Goal: Navigation & Orientation: Find specific page/section

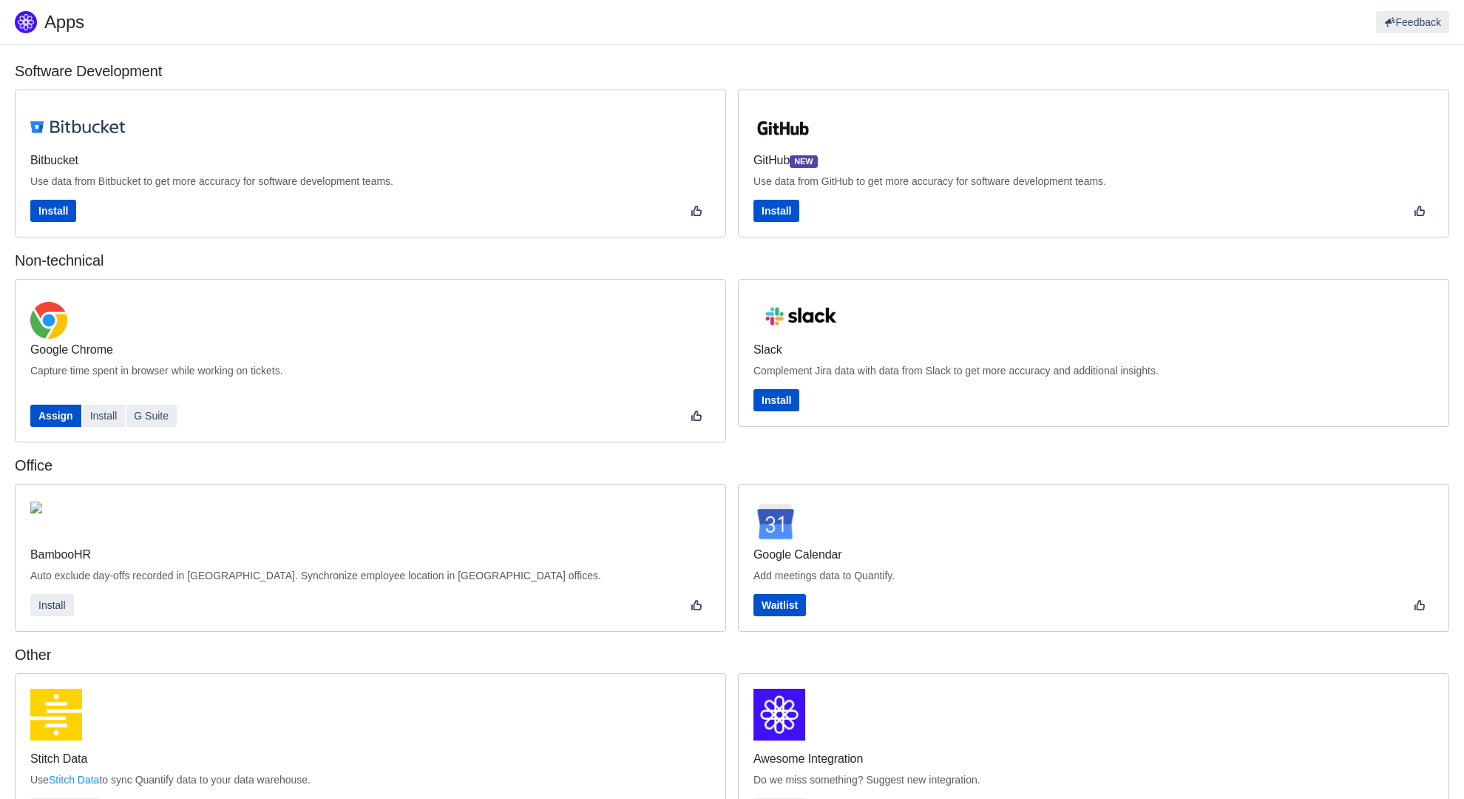
scroll to position [200, 0]
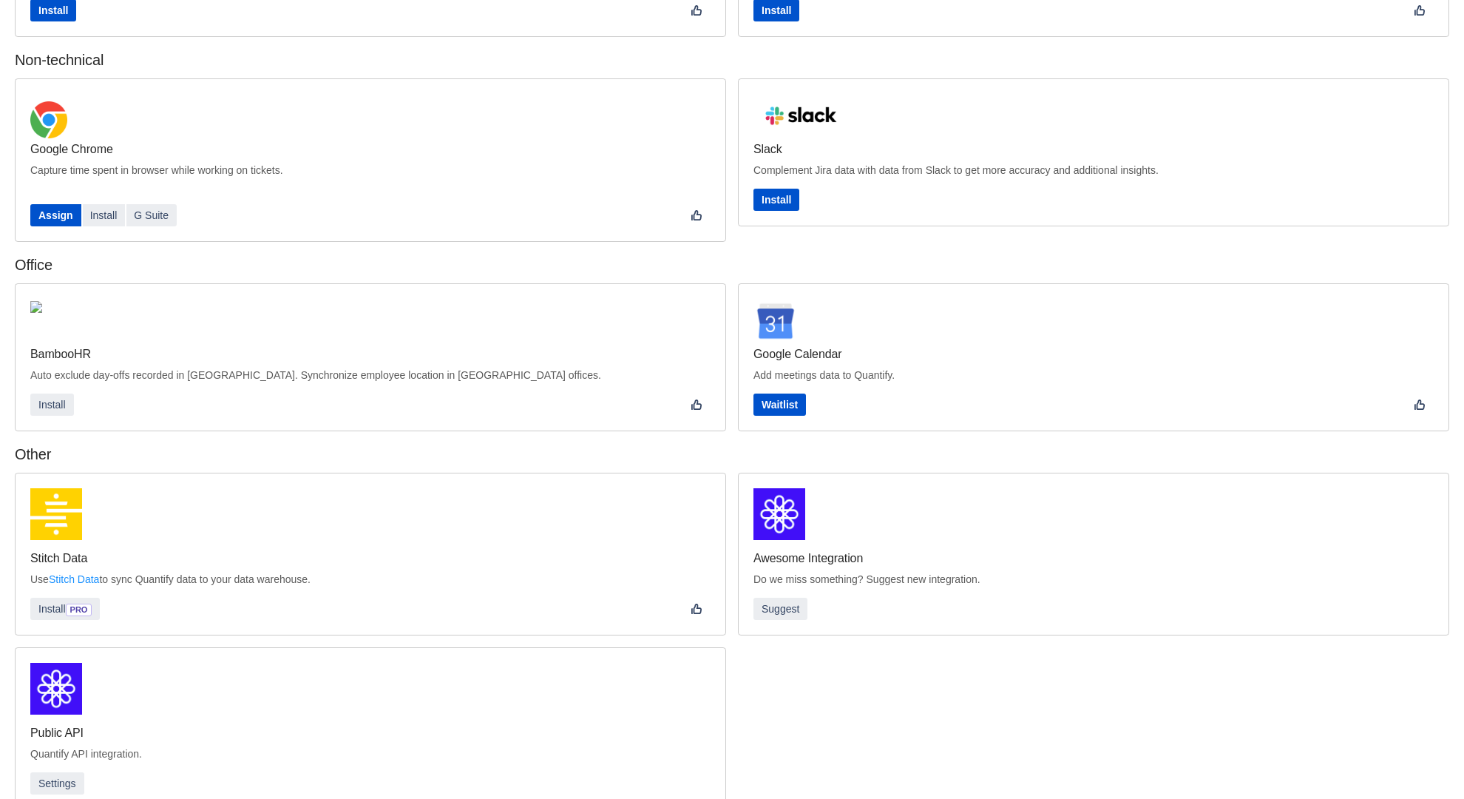
scroll to position [227, 0]
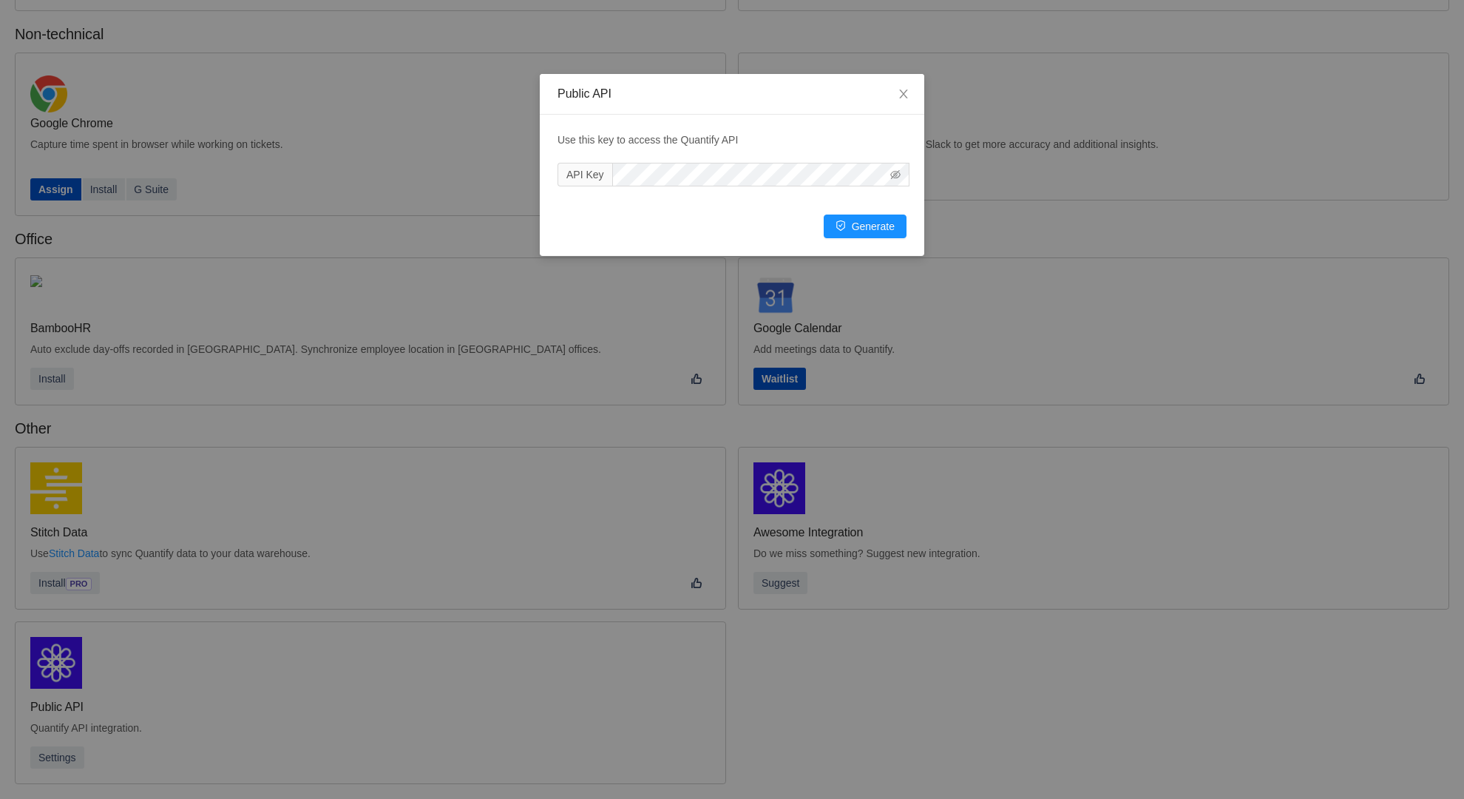
scroll to position [200, 0]
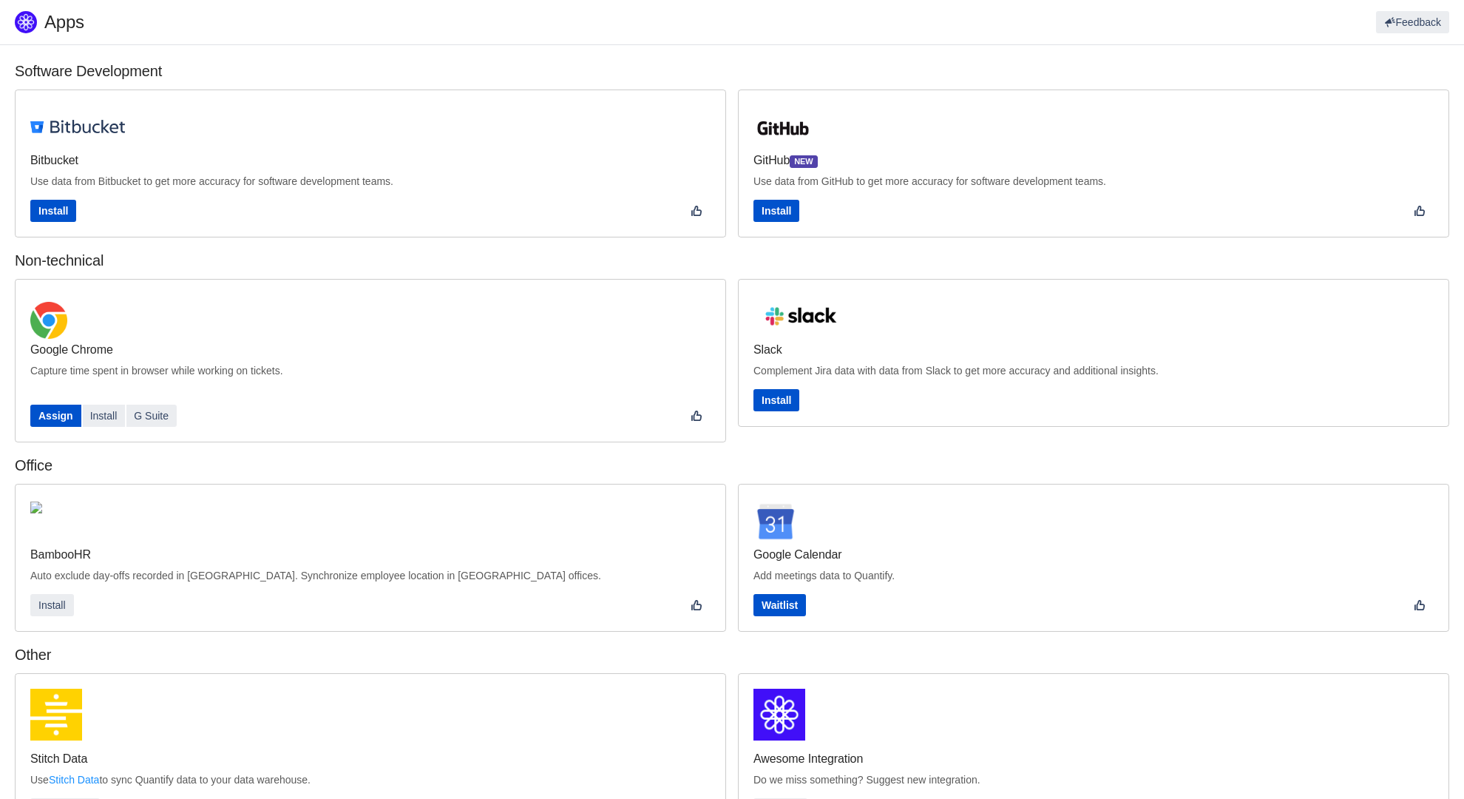
scroll to position [227, 0]
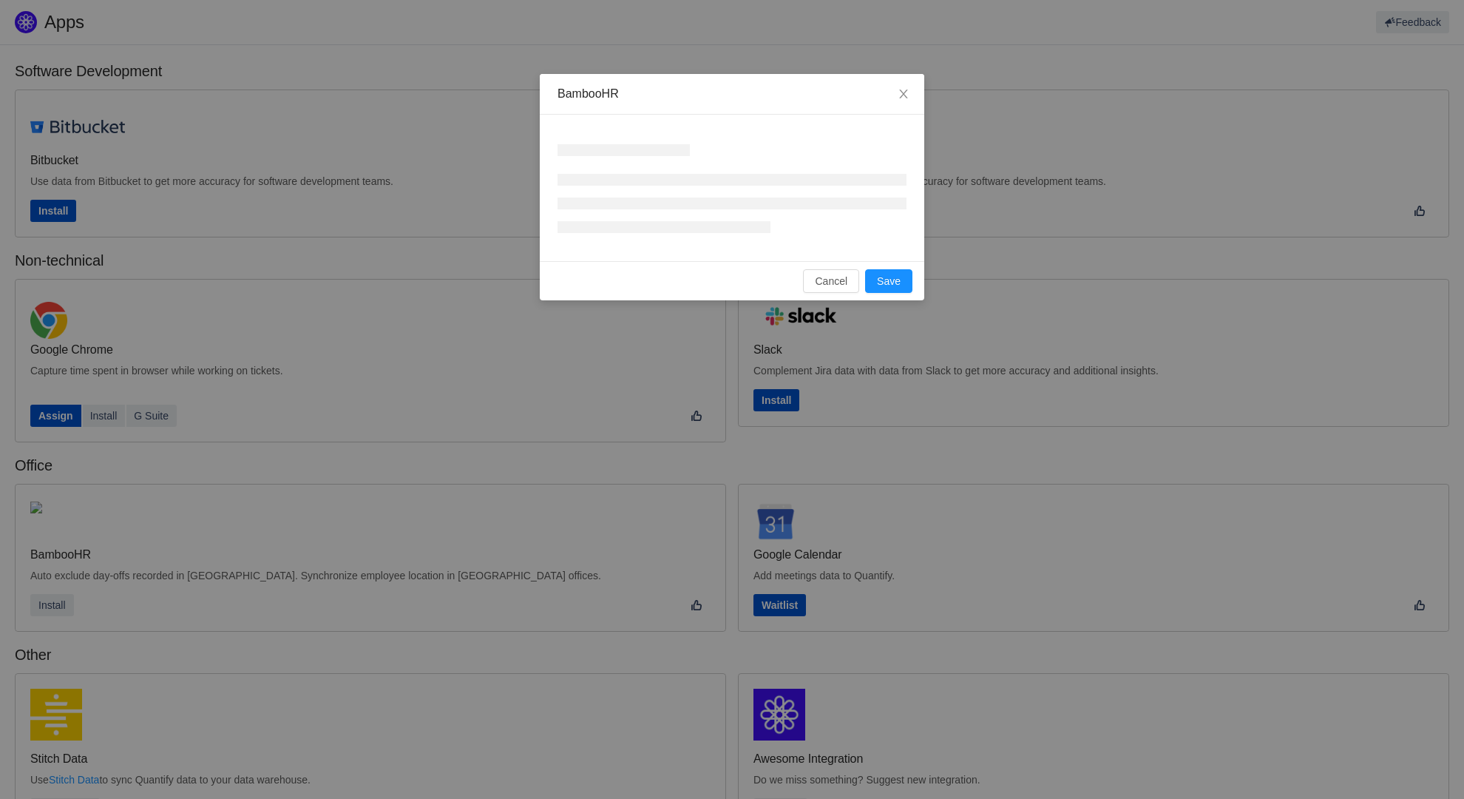
scroll to position [227, 0]
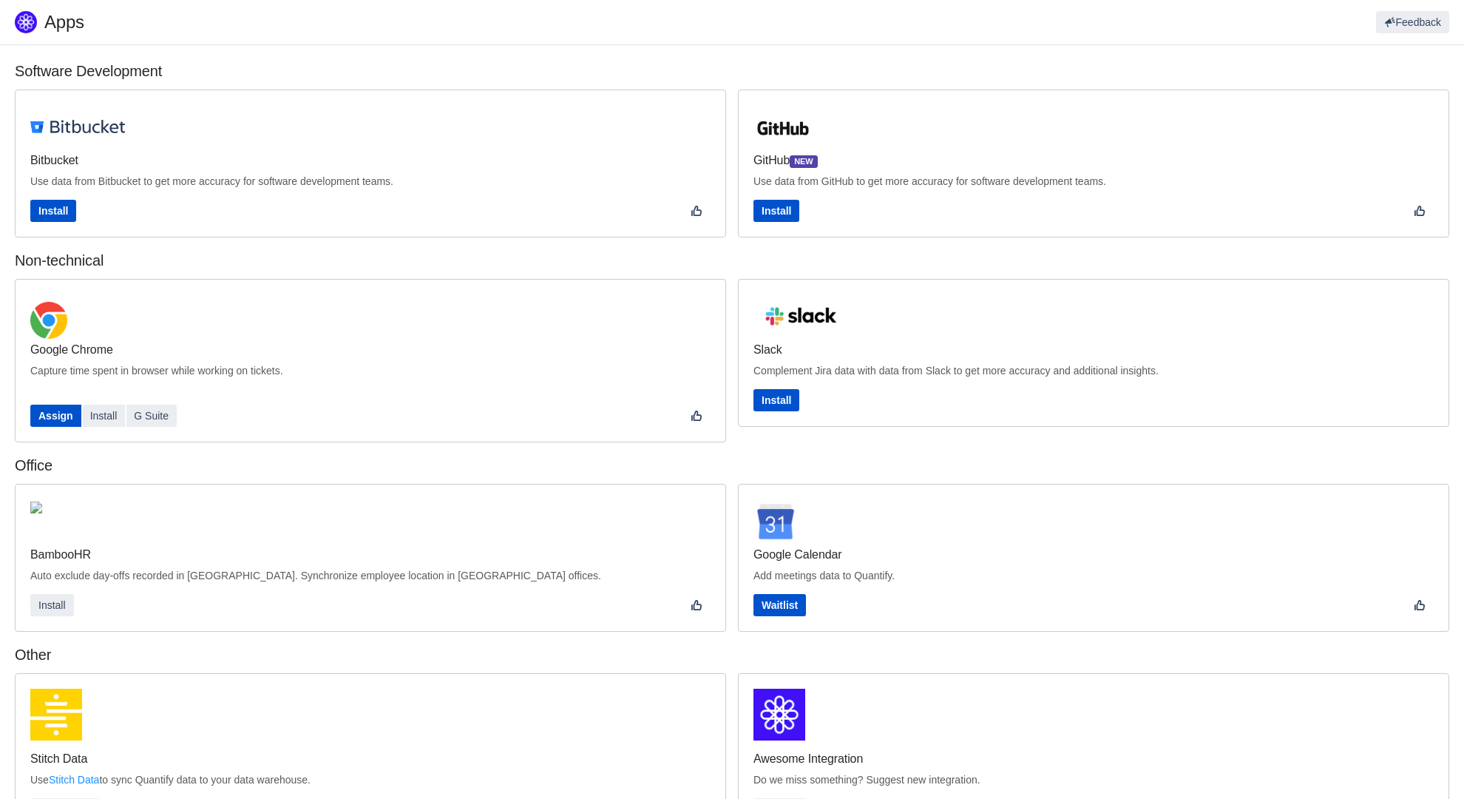
scroll to position [227, 0]
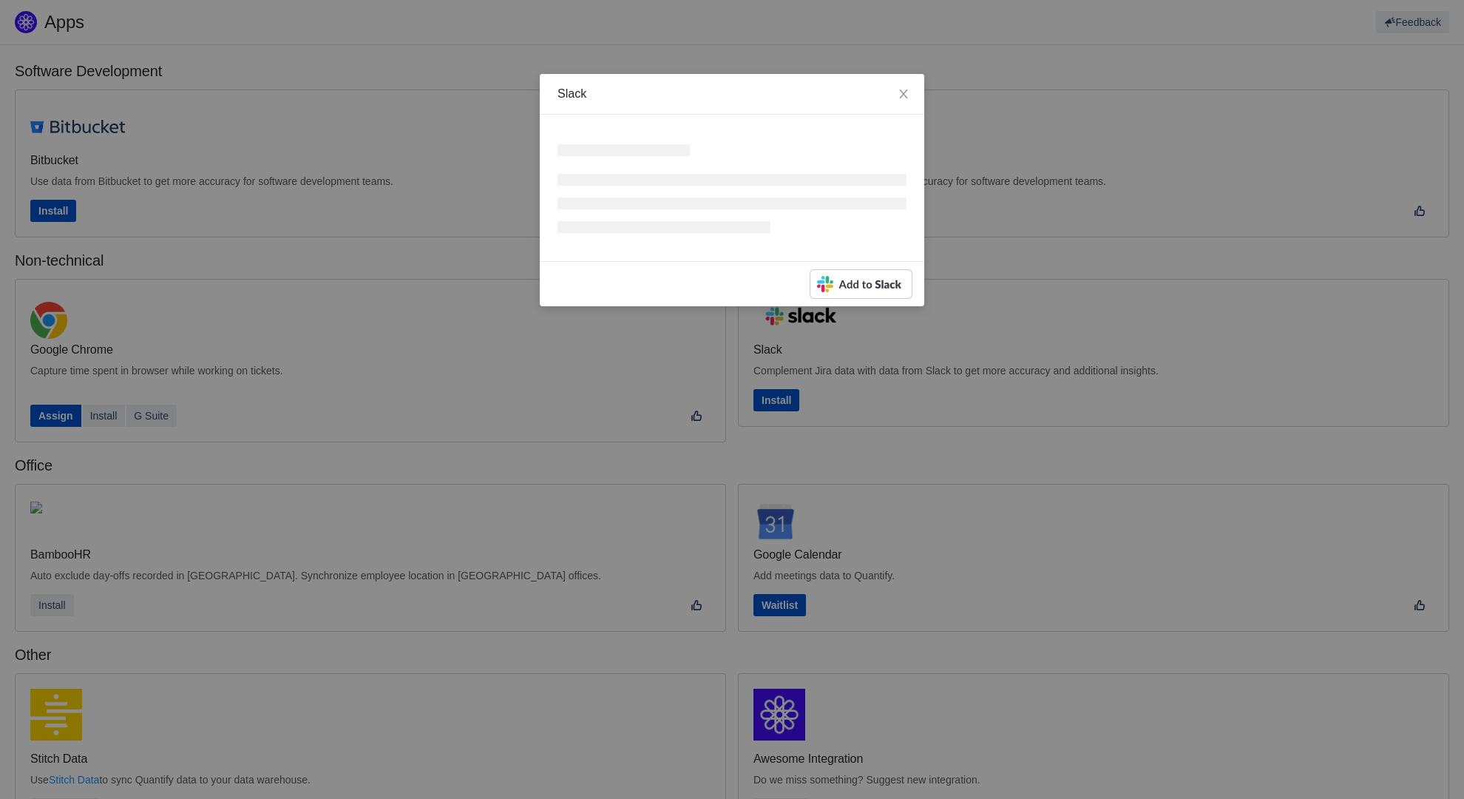
scroll to position [227, 0]
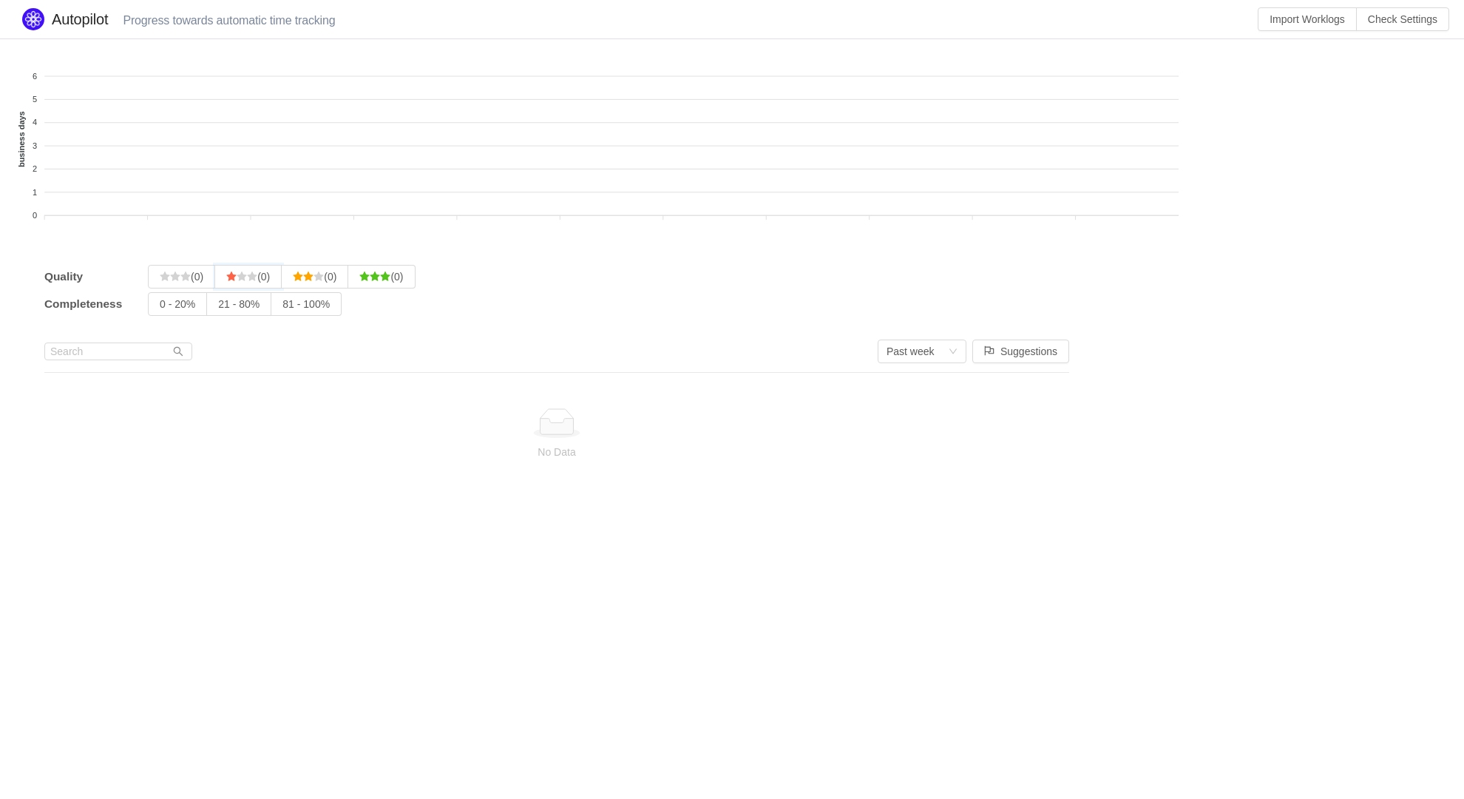
click at [226, 280] on input "(0)" at bounding box center [226, 280] width 0 height 0
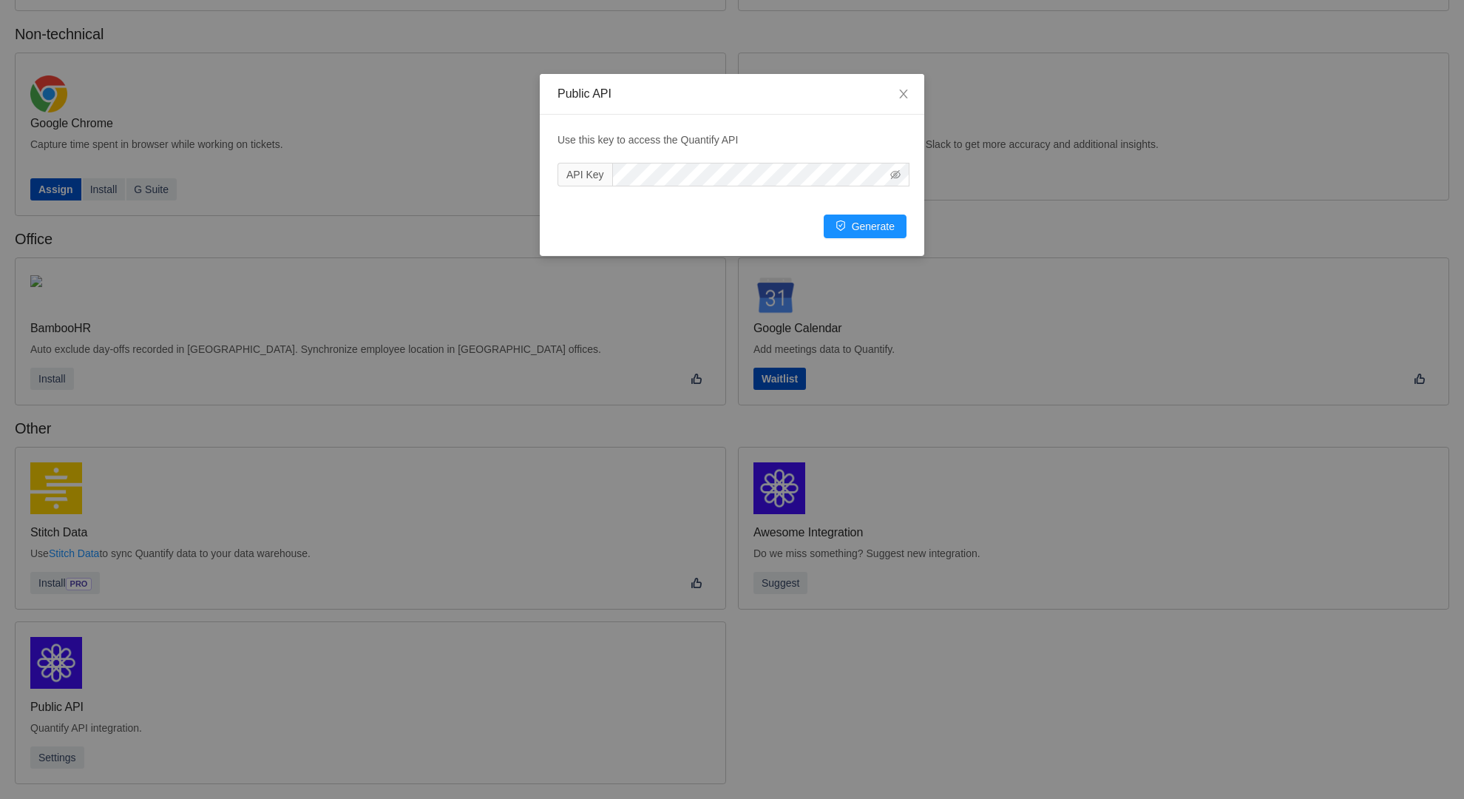
scroll to position [200, 0]
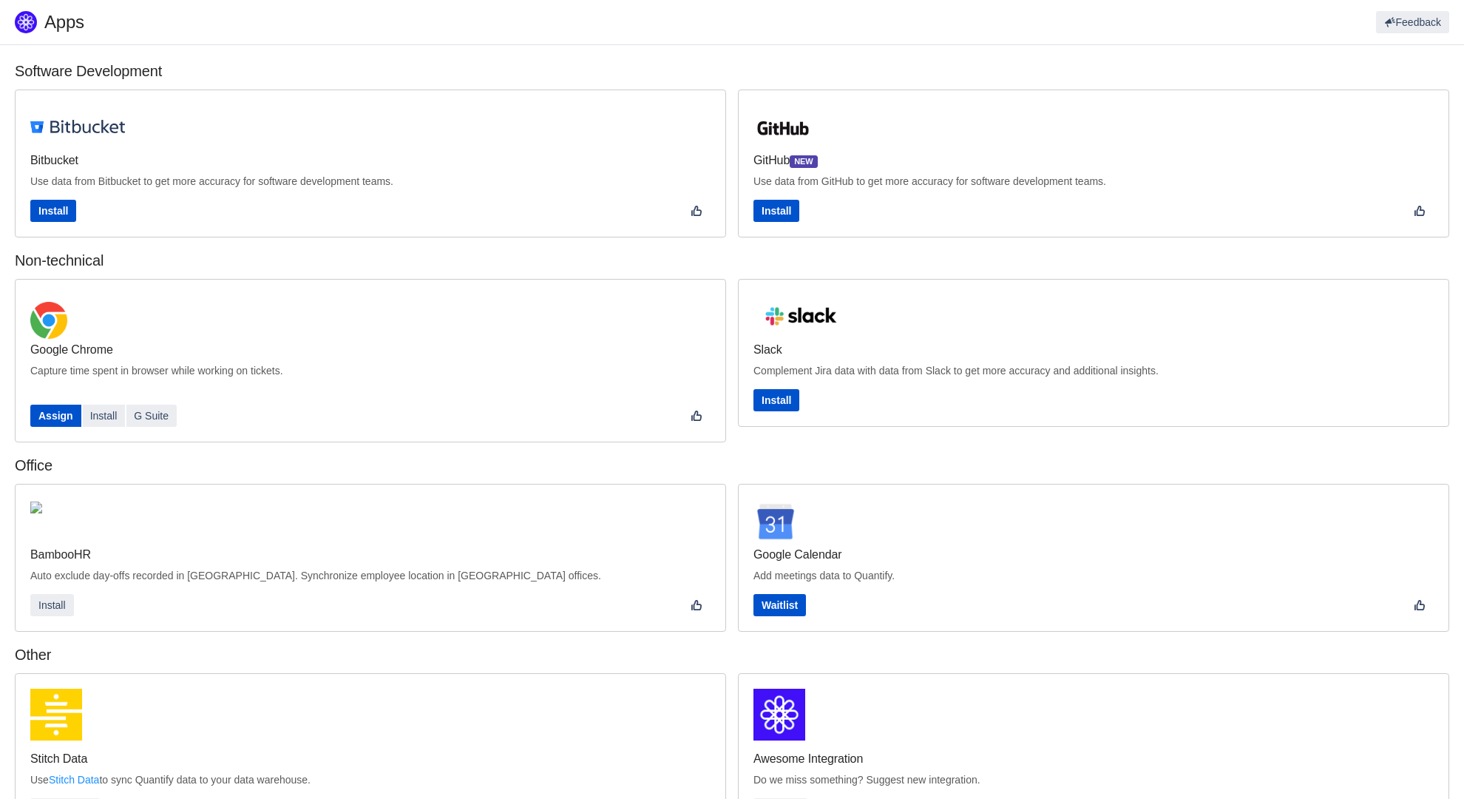
scroll to position [11, 0]
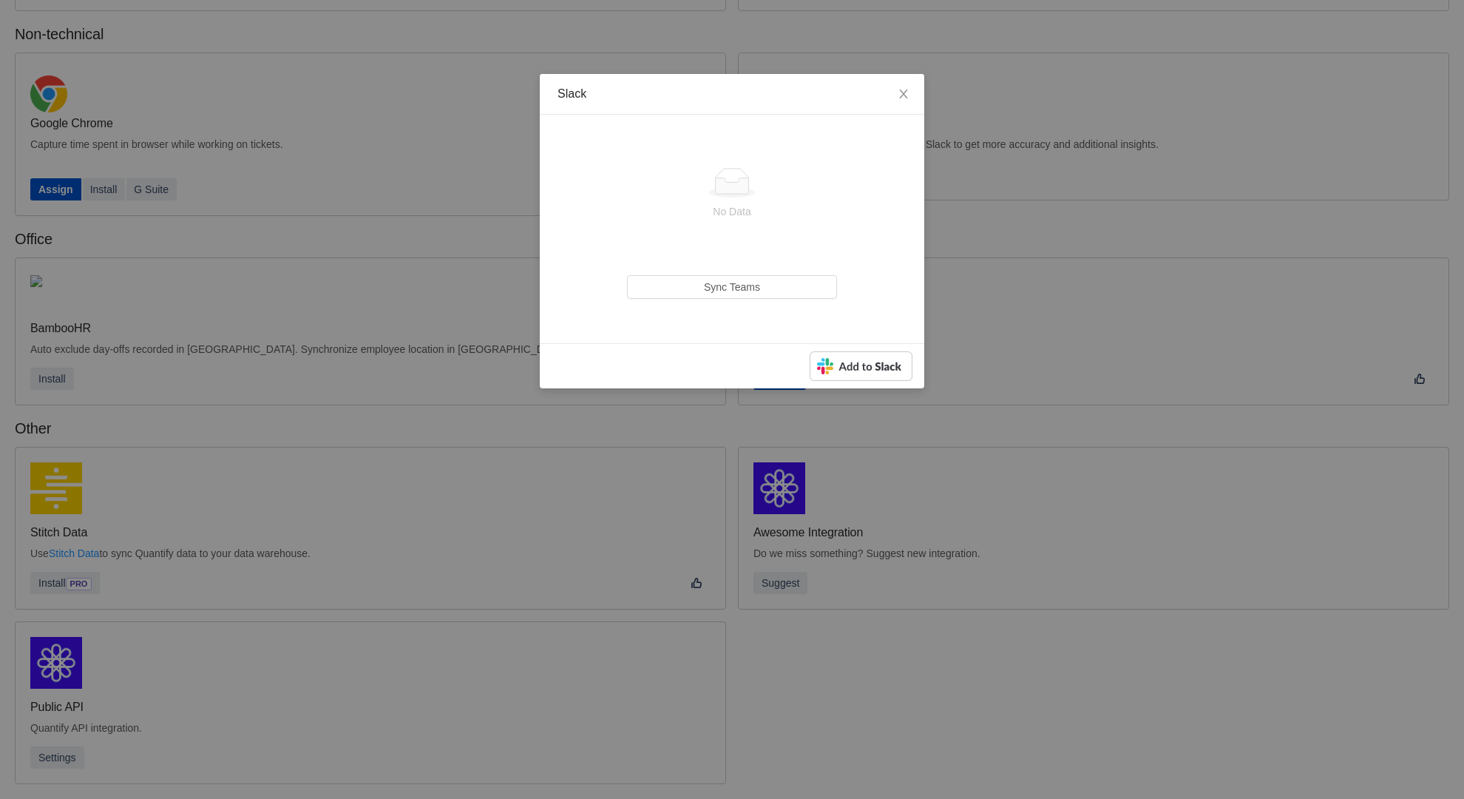
scroll to position [200, 0]
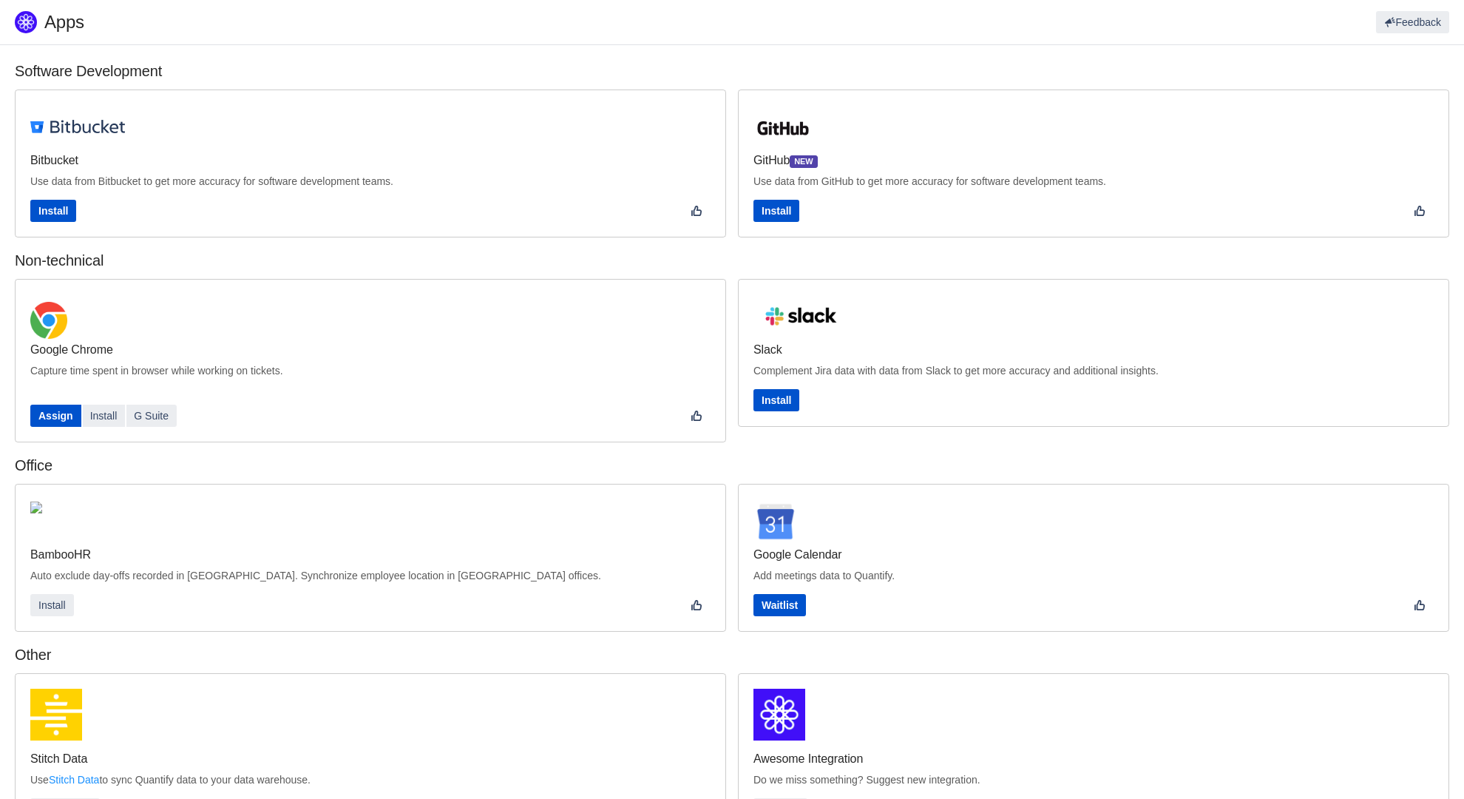
scroll to position [227, 0]
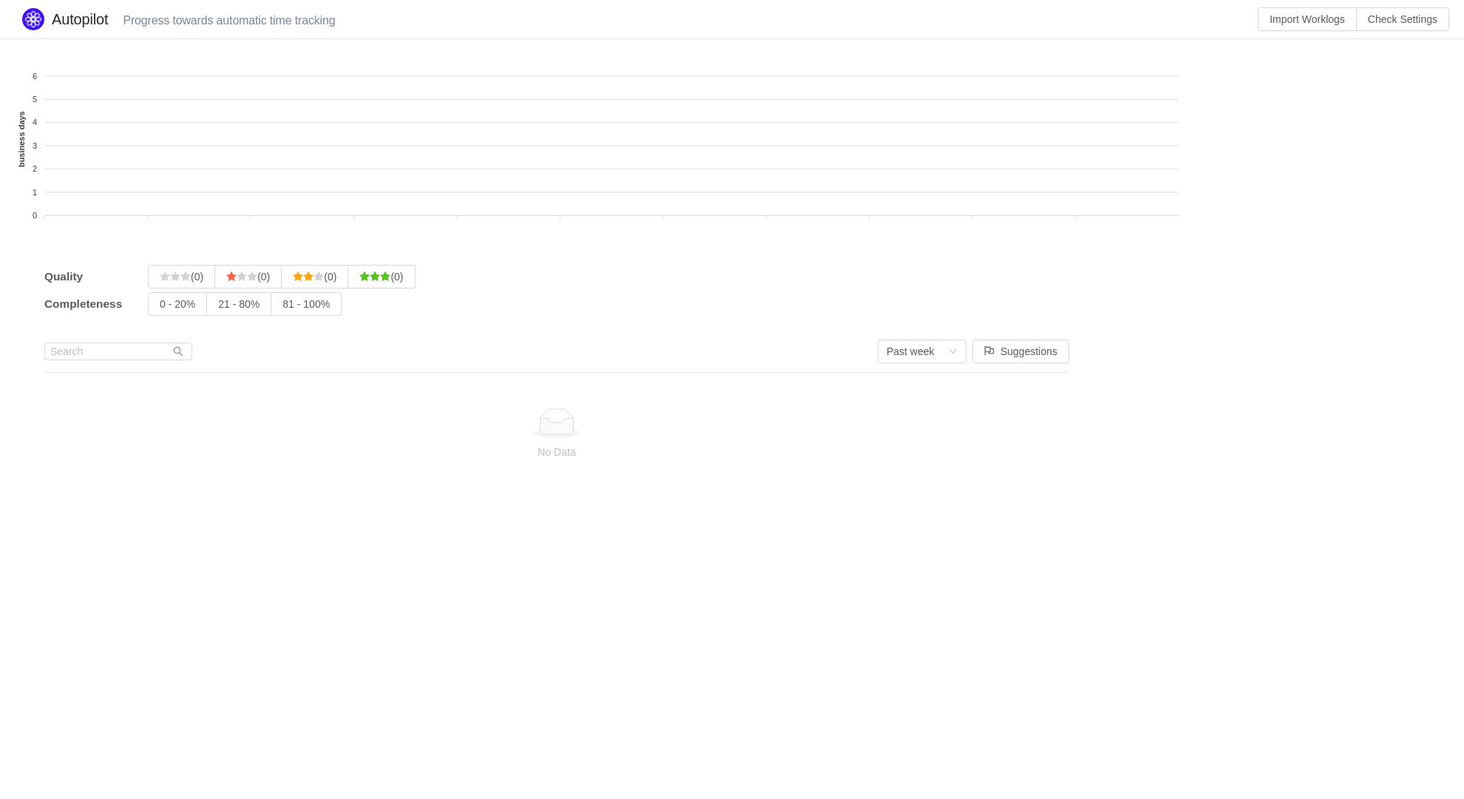
click at [218, 308] on input "21 - 80%" at bounding box center [218, 308] width 0 height 0
click at [283, 308] on input "81 - 100%" at bounding box center [283, 308] width 0 height 0
click at [218, 308] on input "21 - 80%" at bounding box center [218, 308] width 0 height 0
click at [283, 308] on input "81 - 100%" at bounding box center [283, 308] width 0 height 0
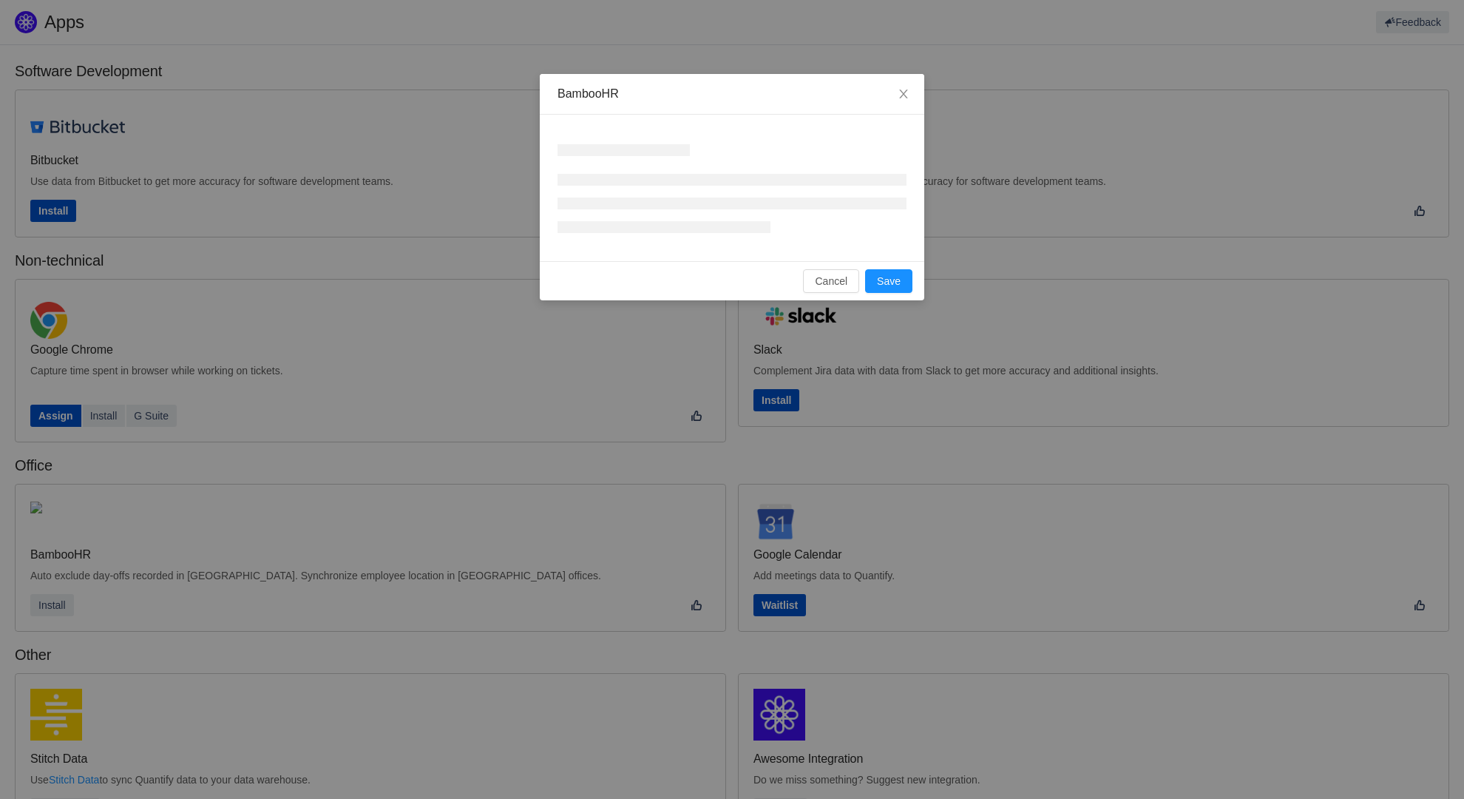
scroll to position [227, 0]
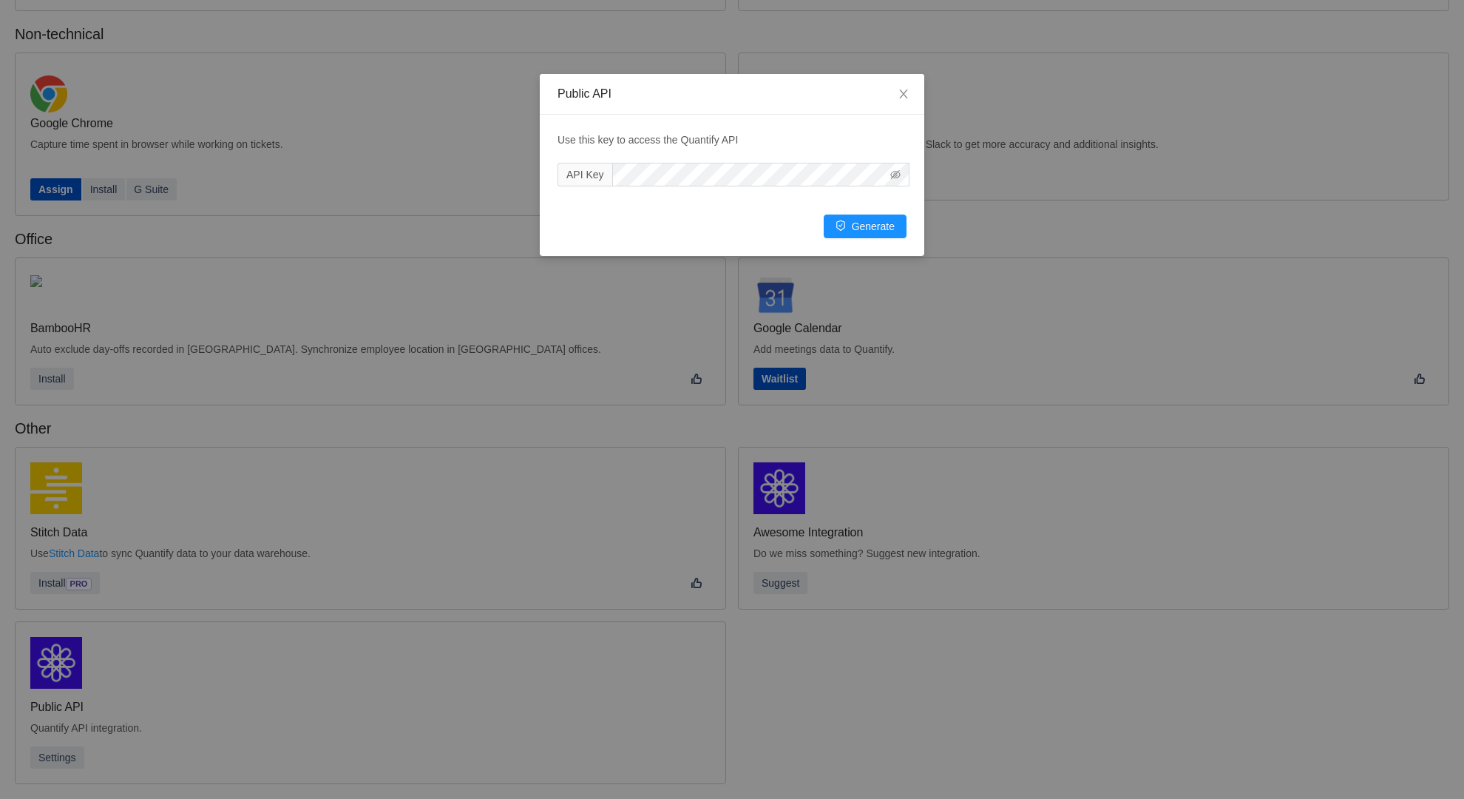
scroll to position [200, 0]
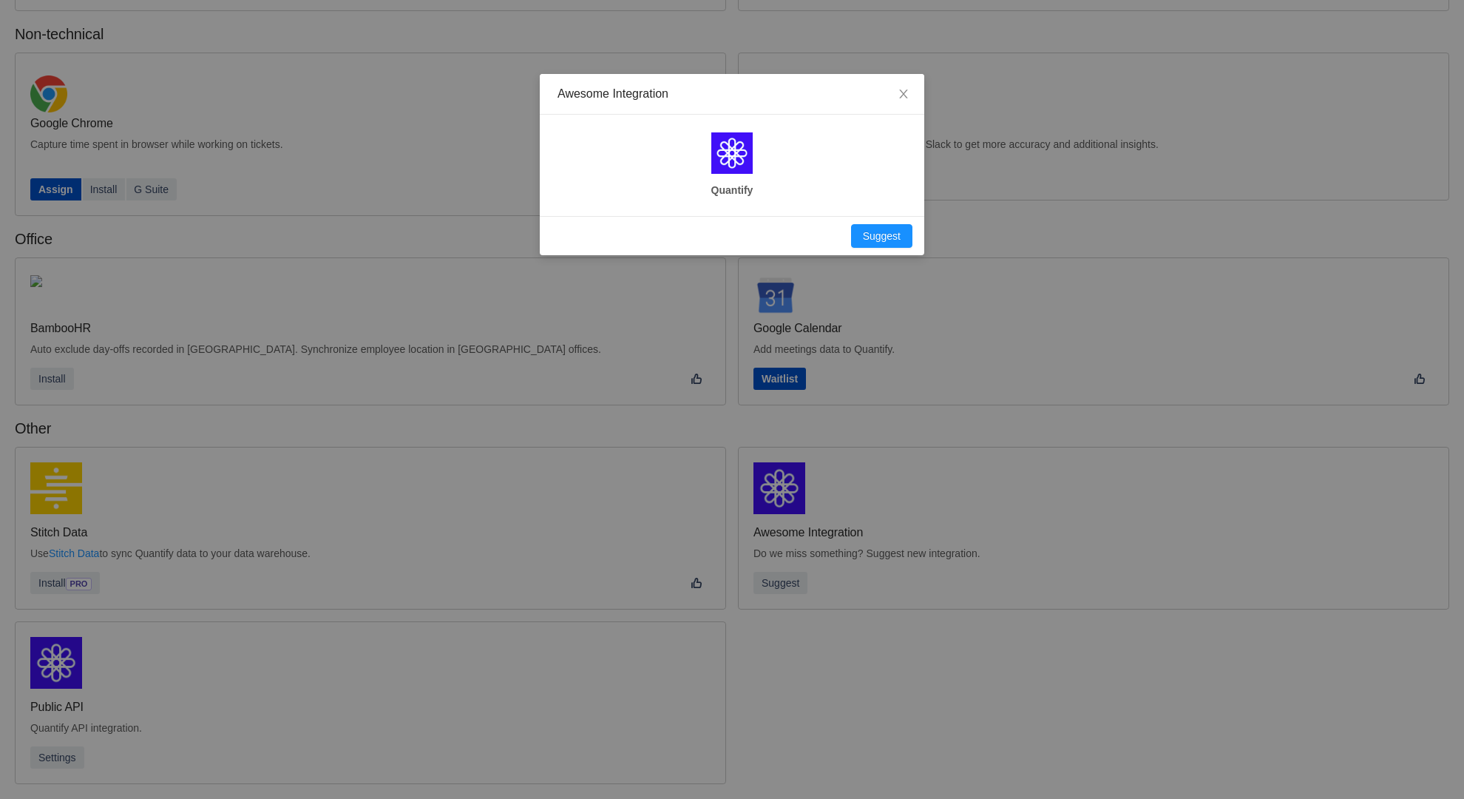
scroll to position [200, 0]
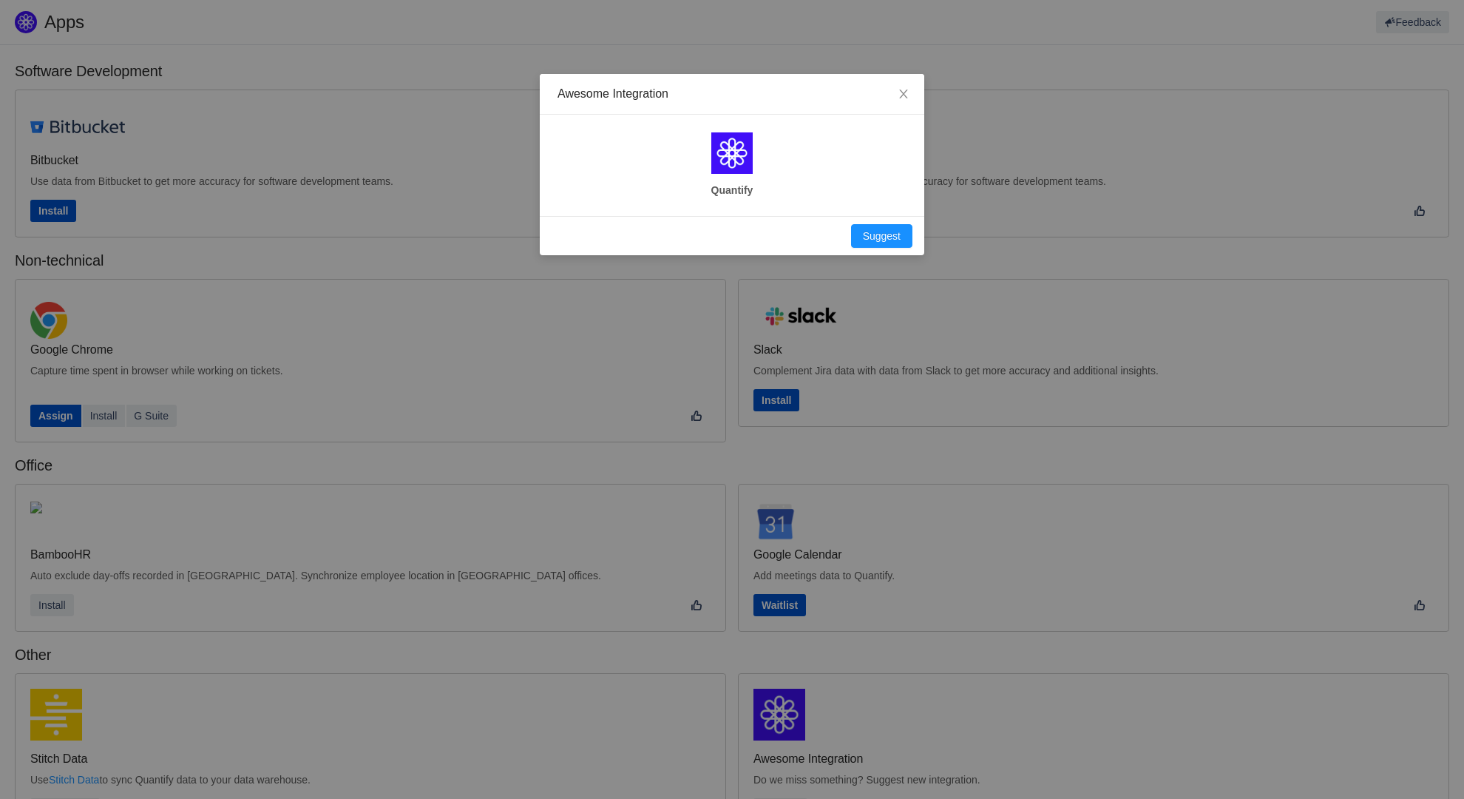
scroll to position [227, 0]
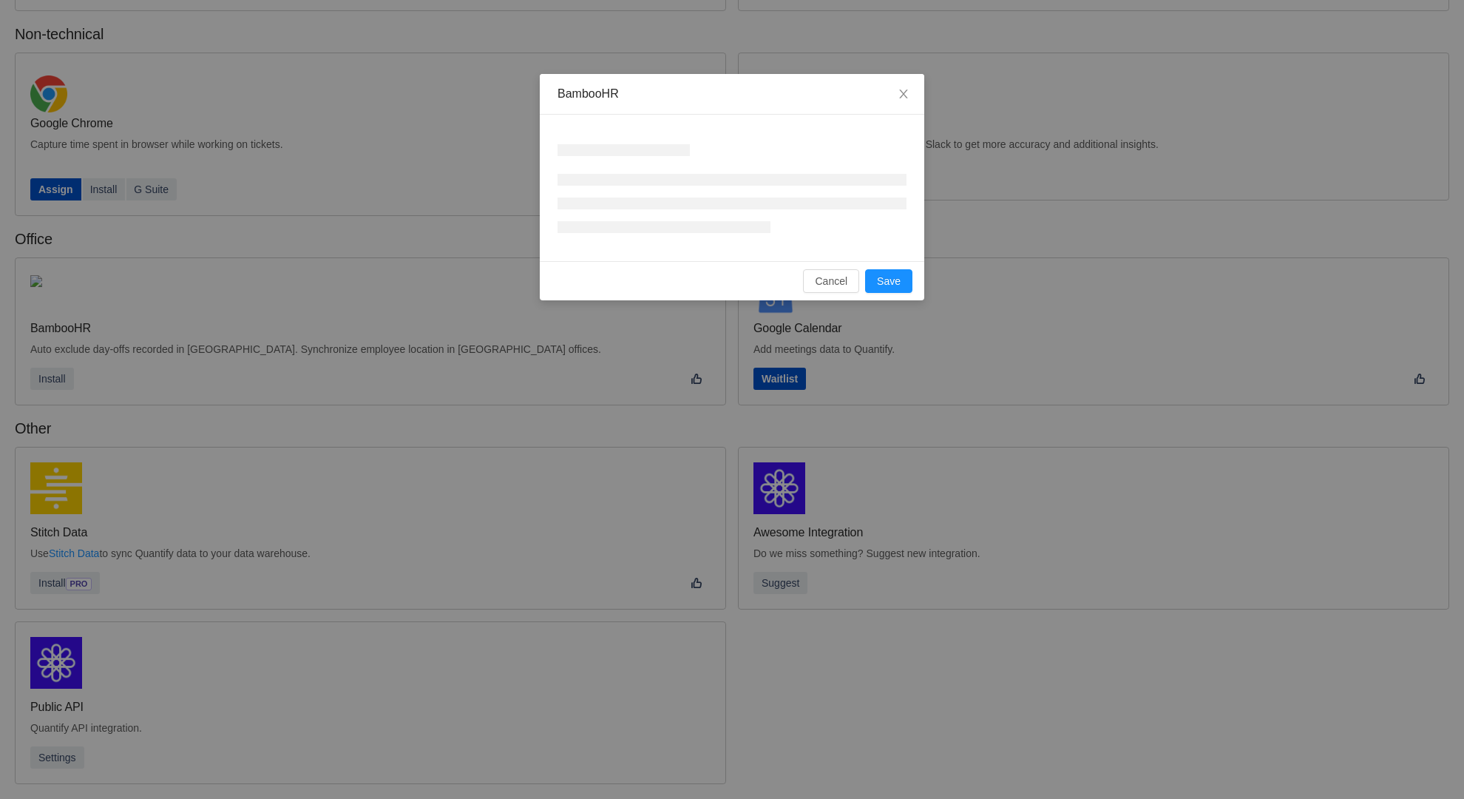
scroll to position [200, 0]
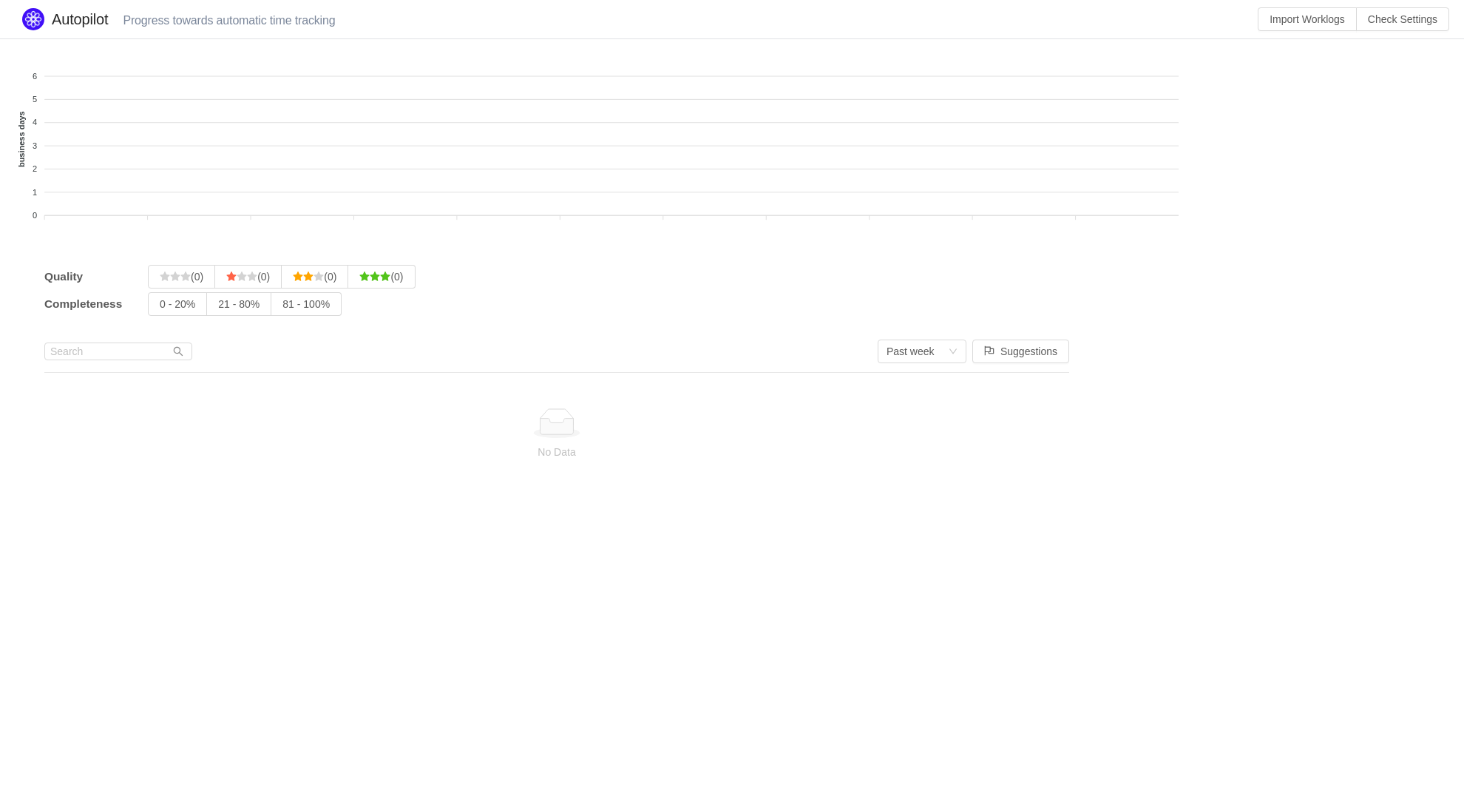
click at [218, 308] on input "21 - 80%" at bounding box center [218, 308] width 0 height 0
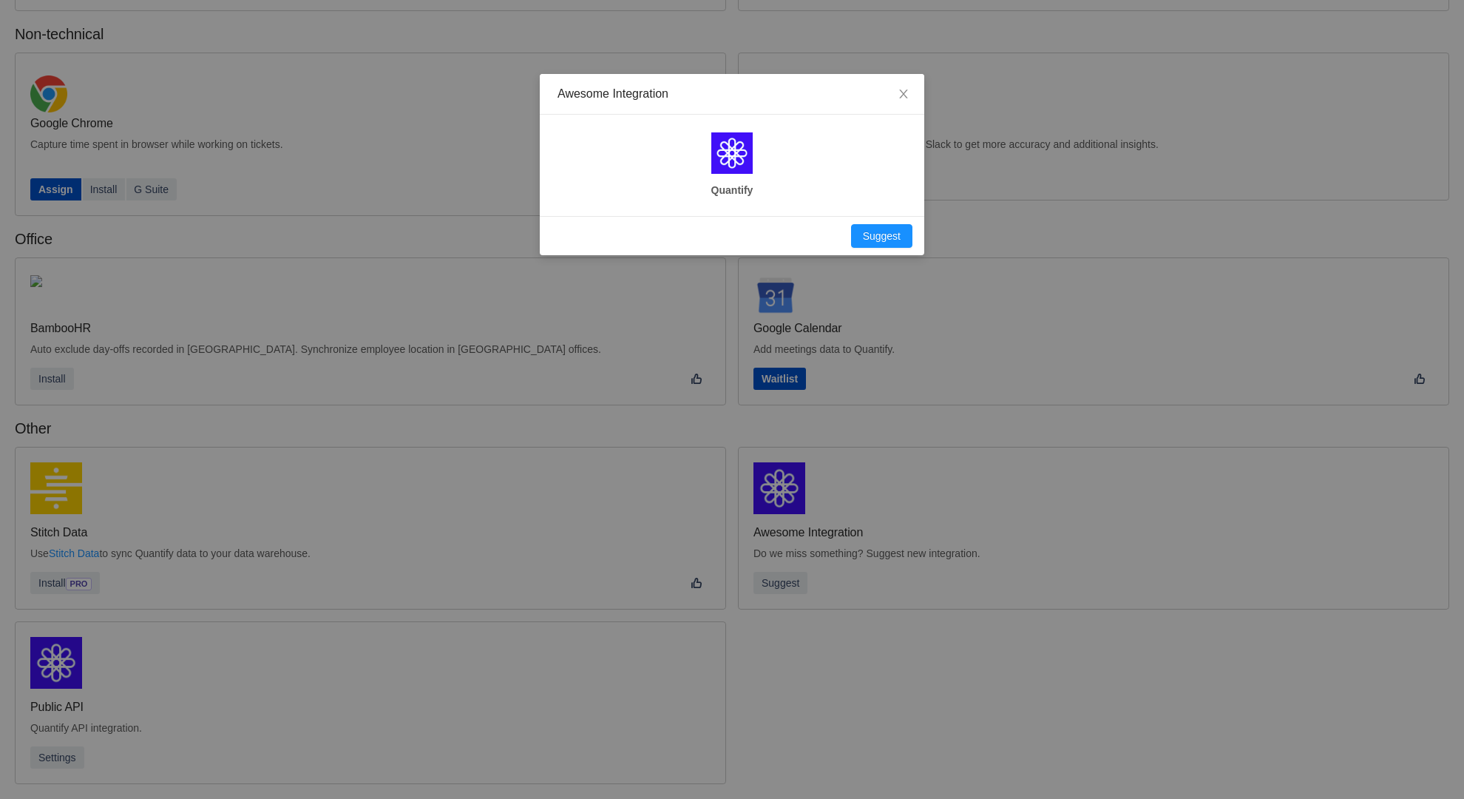
scroll to position [200, 0]
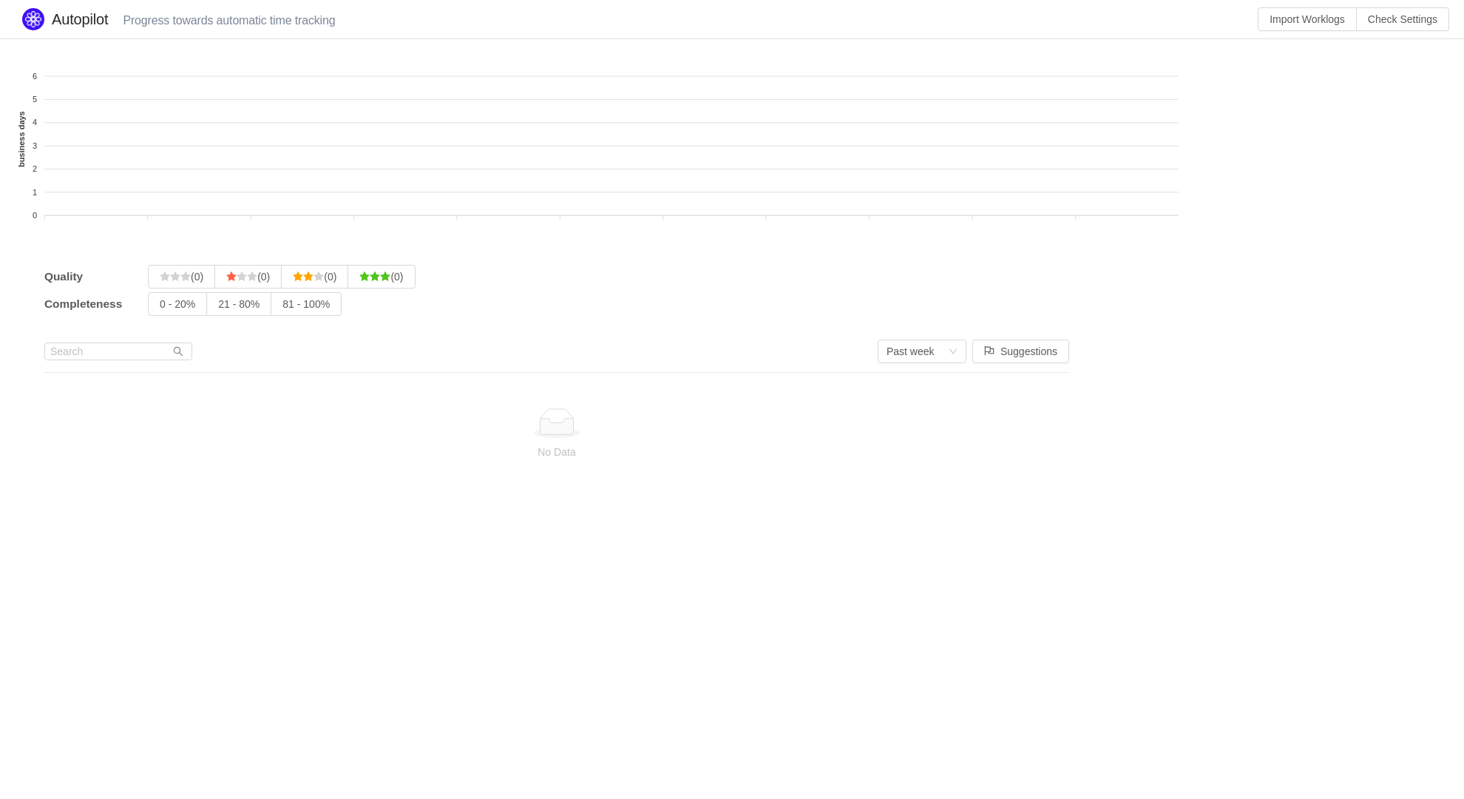
click at [160, 308] on input "0 - 20%" at bounding box center [160, 308] width 0 height 0
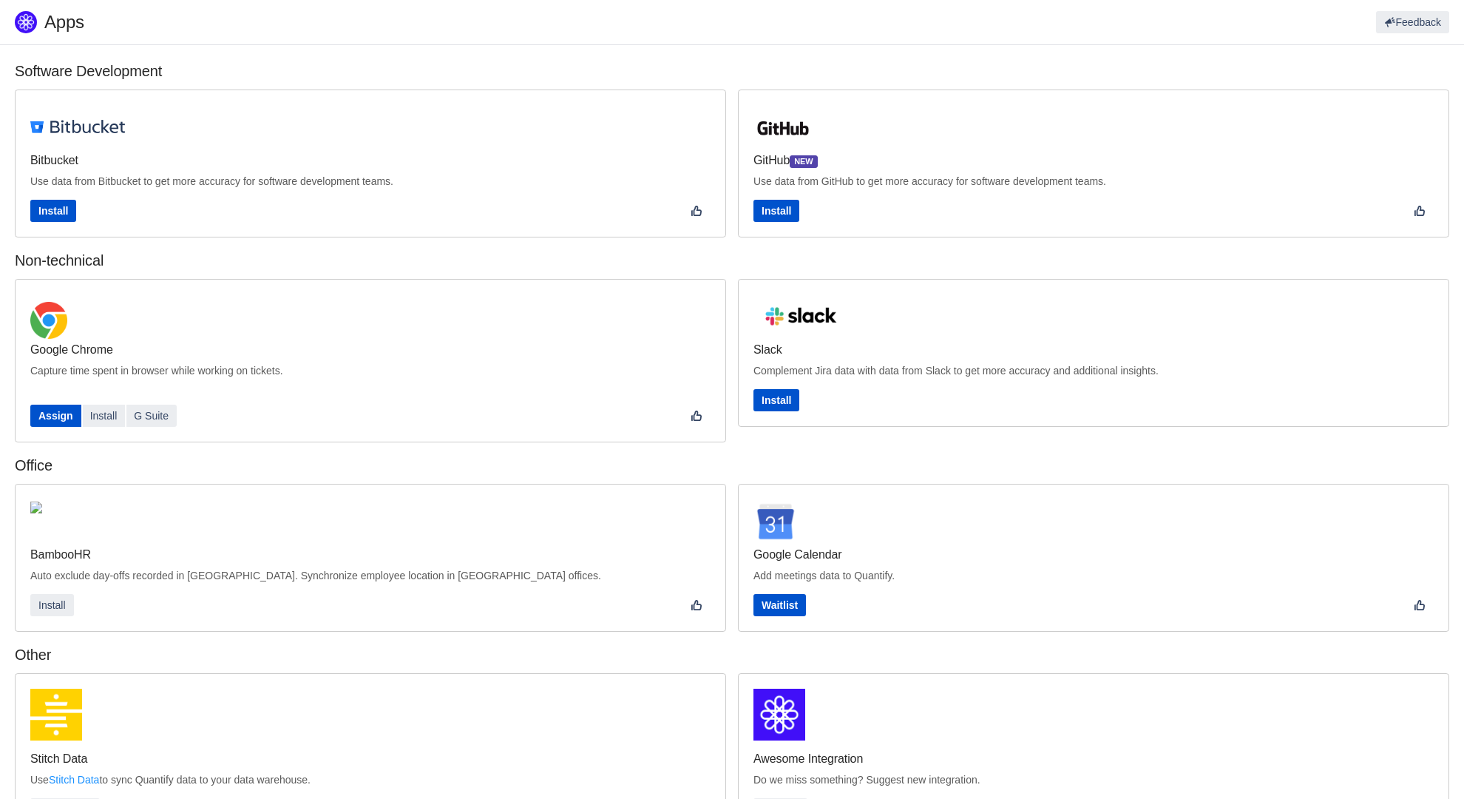
scroll to position [227, 0]
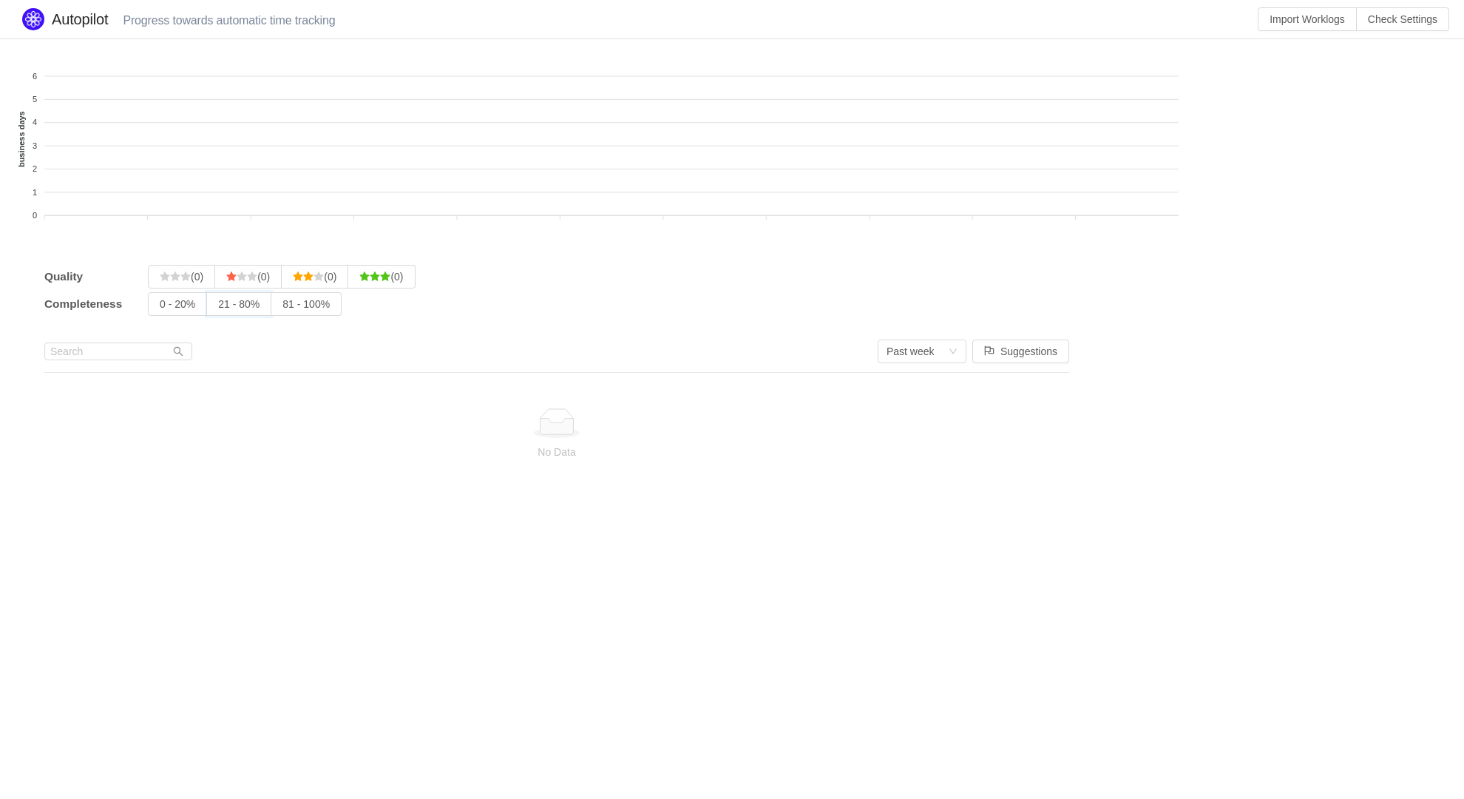
click at [218, 308] on input "21 - 80%" at bounding box center [218, 308] width 0 height 0
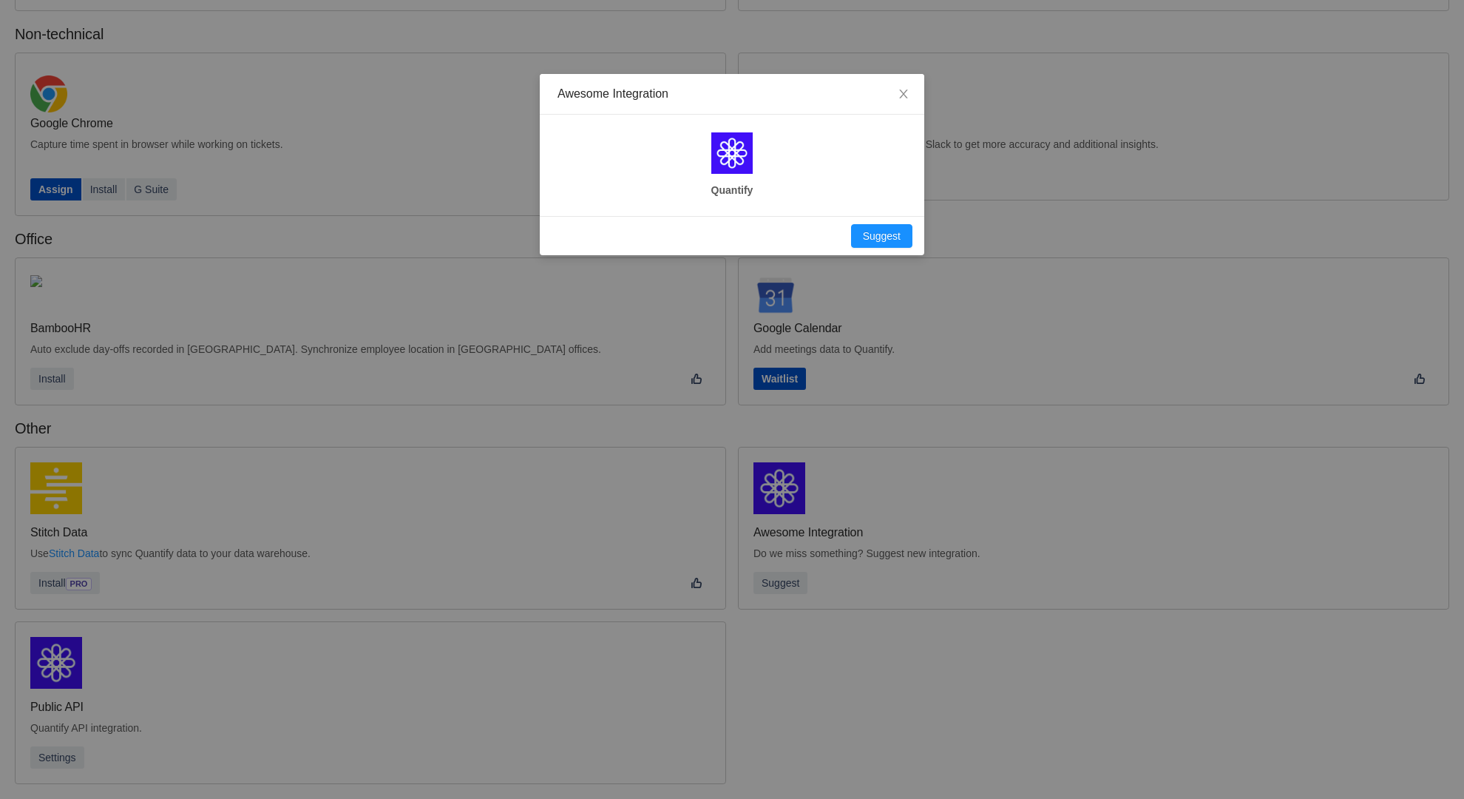
scroll to position [200, 0]
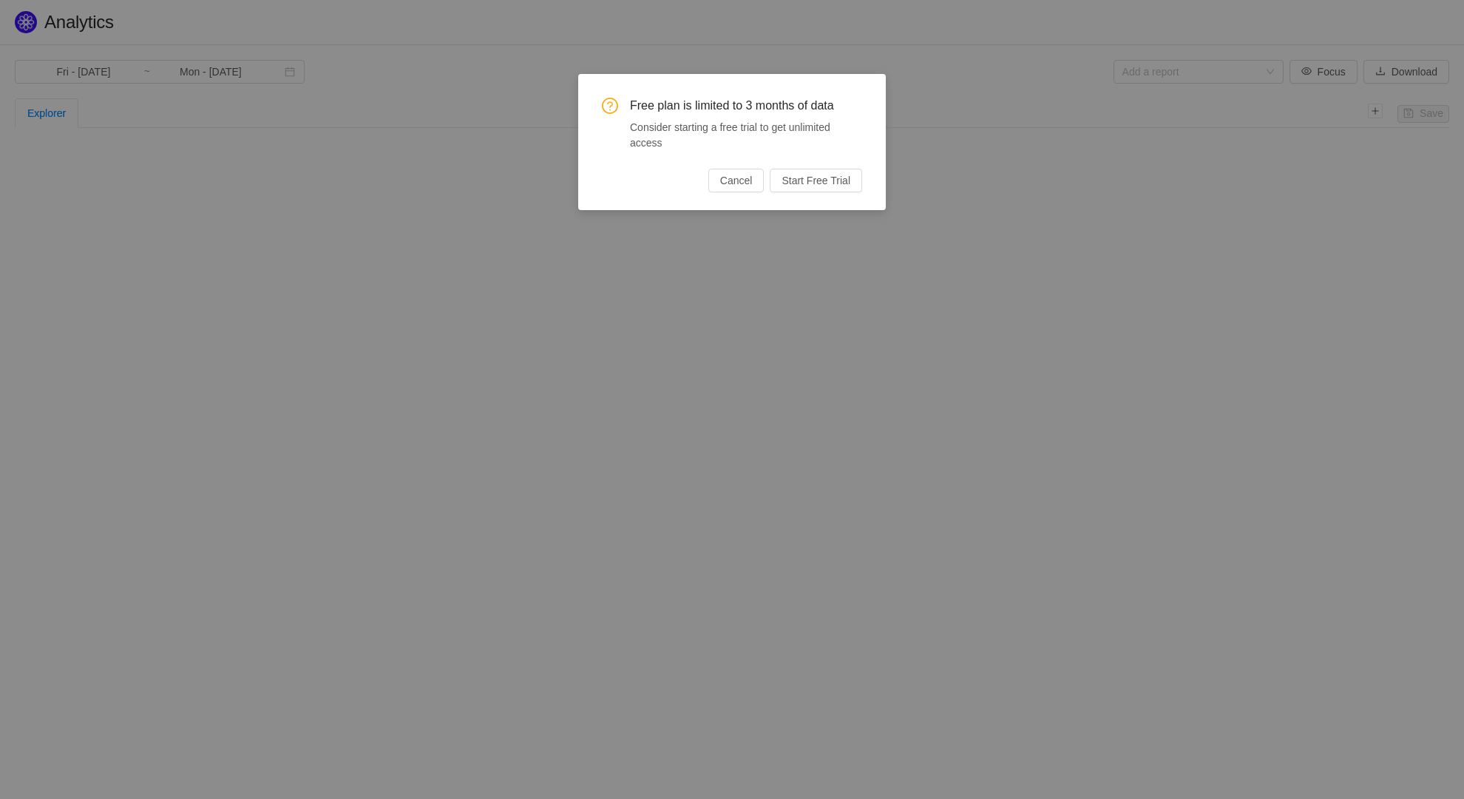
type input "Tue - [DATE]"
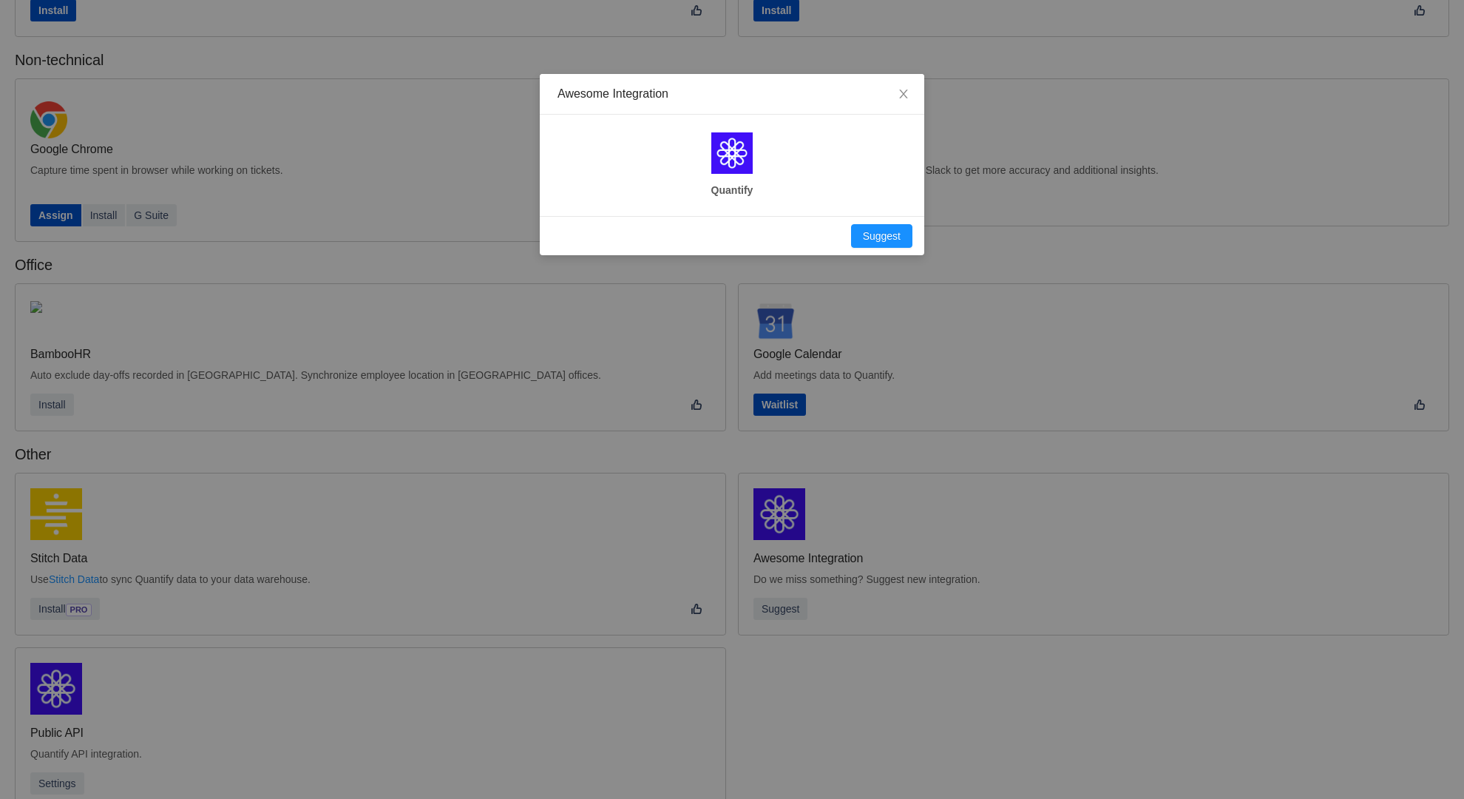
scroll to position [200, 0]
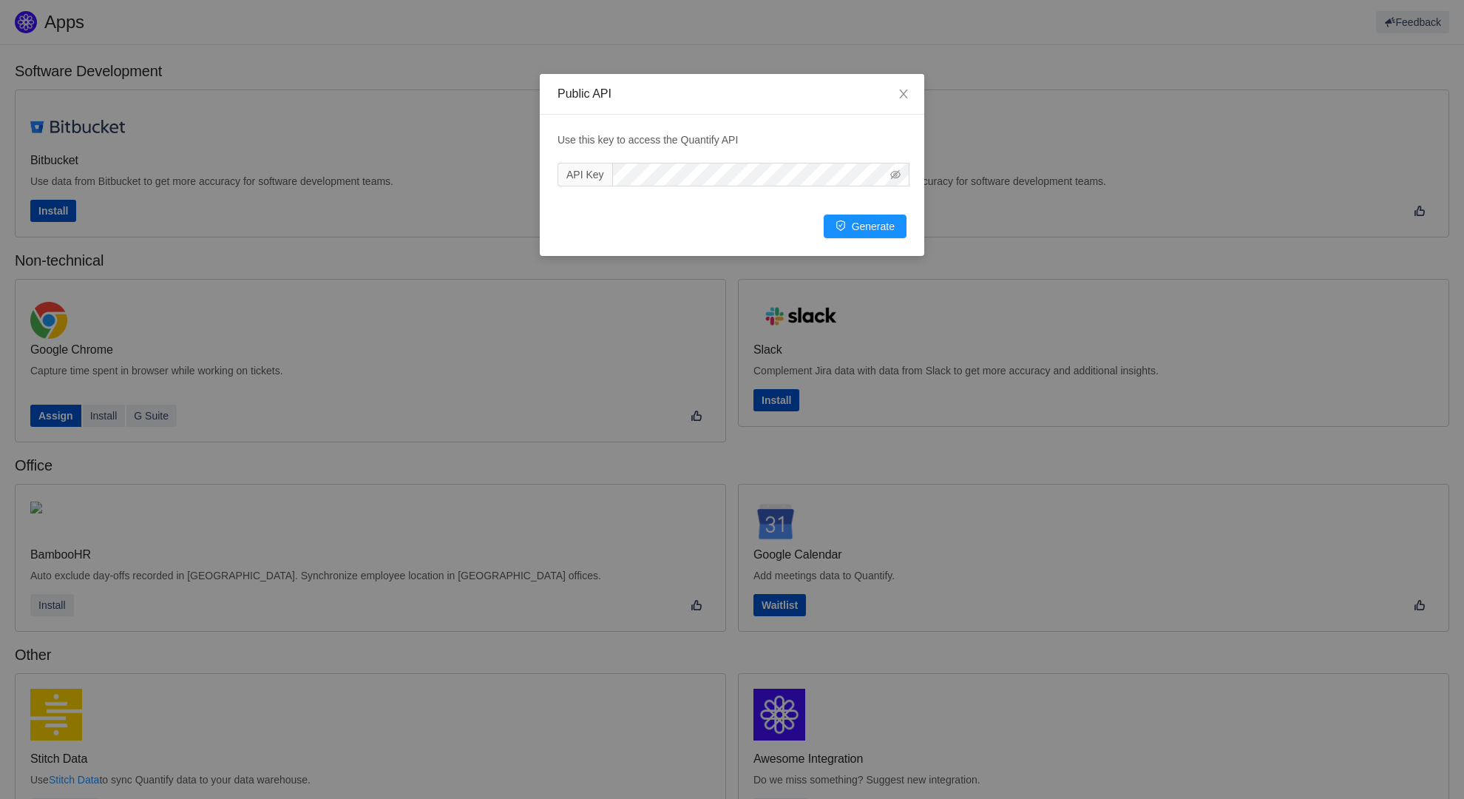
scroll to position [227, 0]
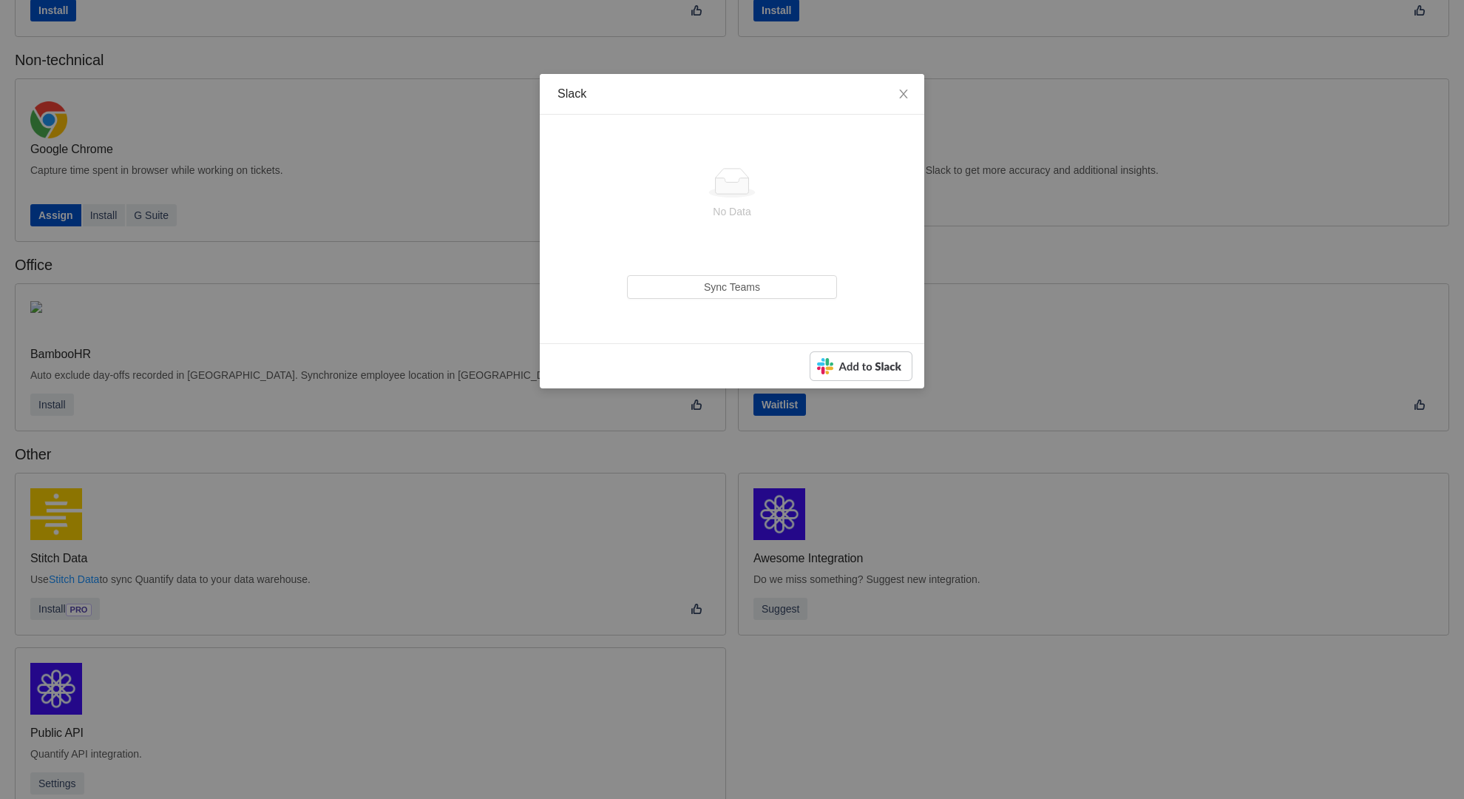
scroll to position [200, 0]
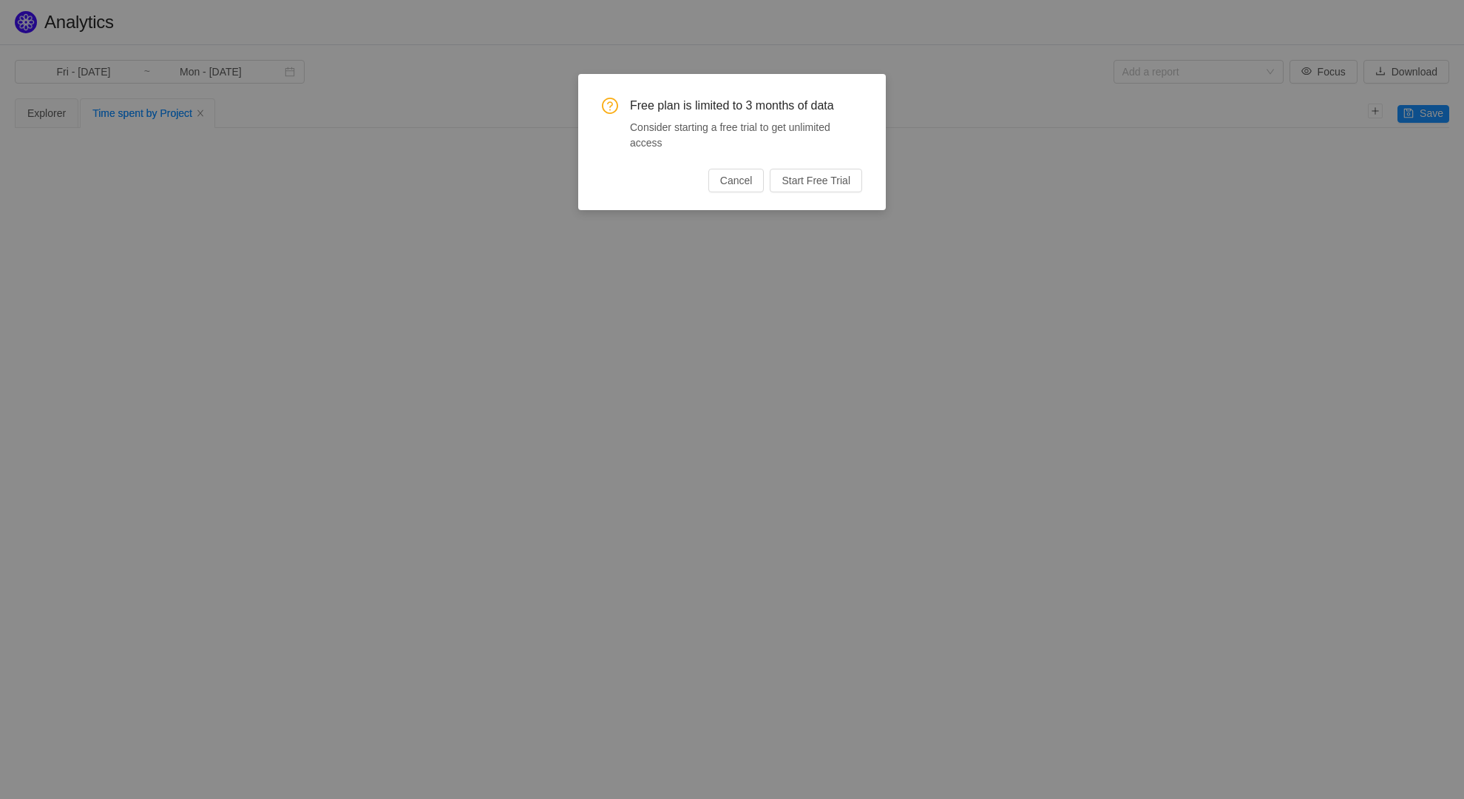
type input "Tue - Jul 01, 2025"
type input "Tue - Sep 30, 2025"
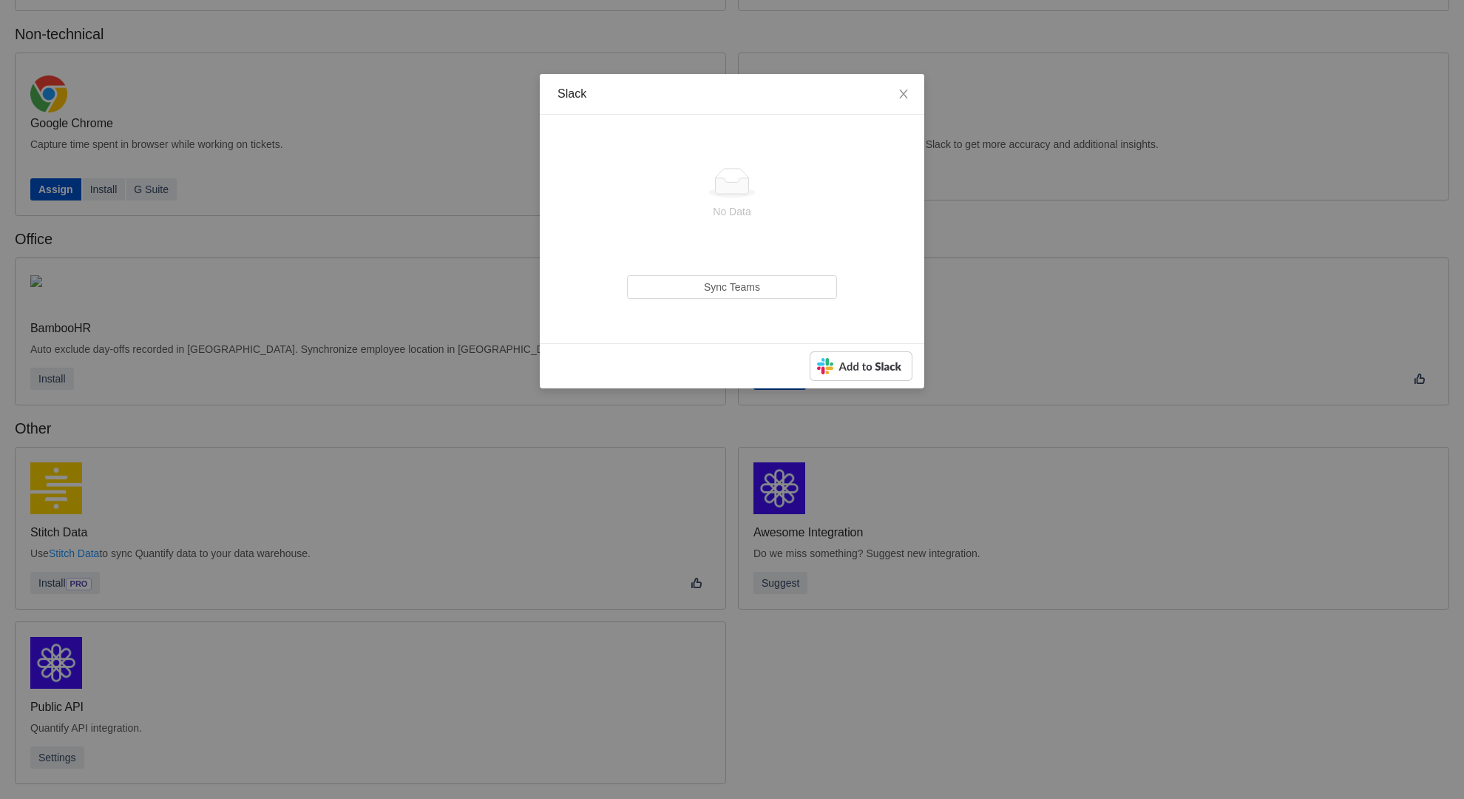
scroll to position [200, 0]
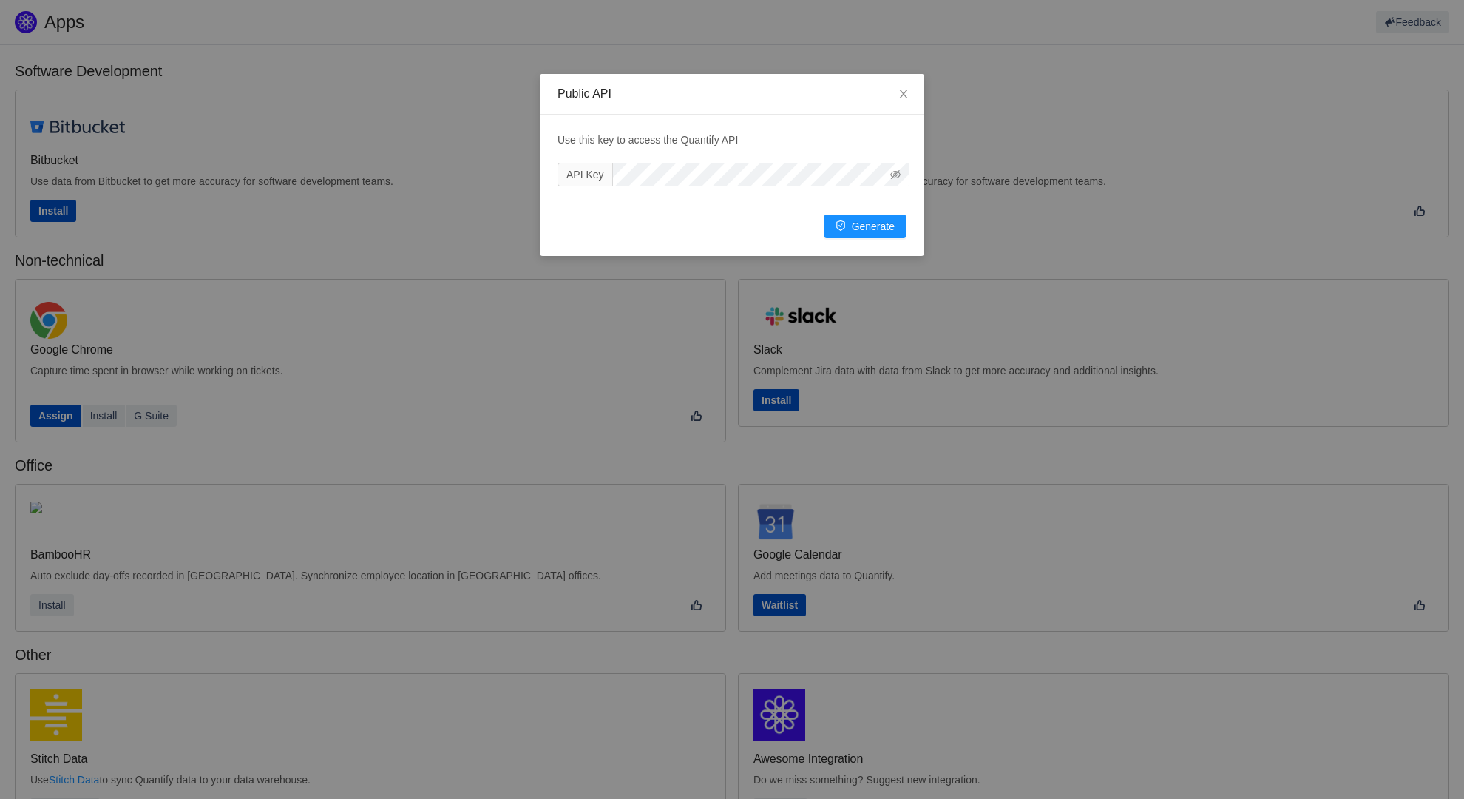
scroll to position [227, 0]
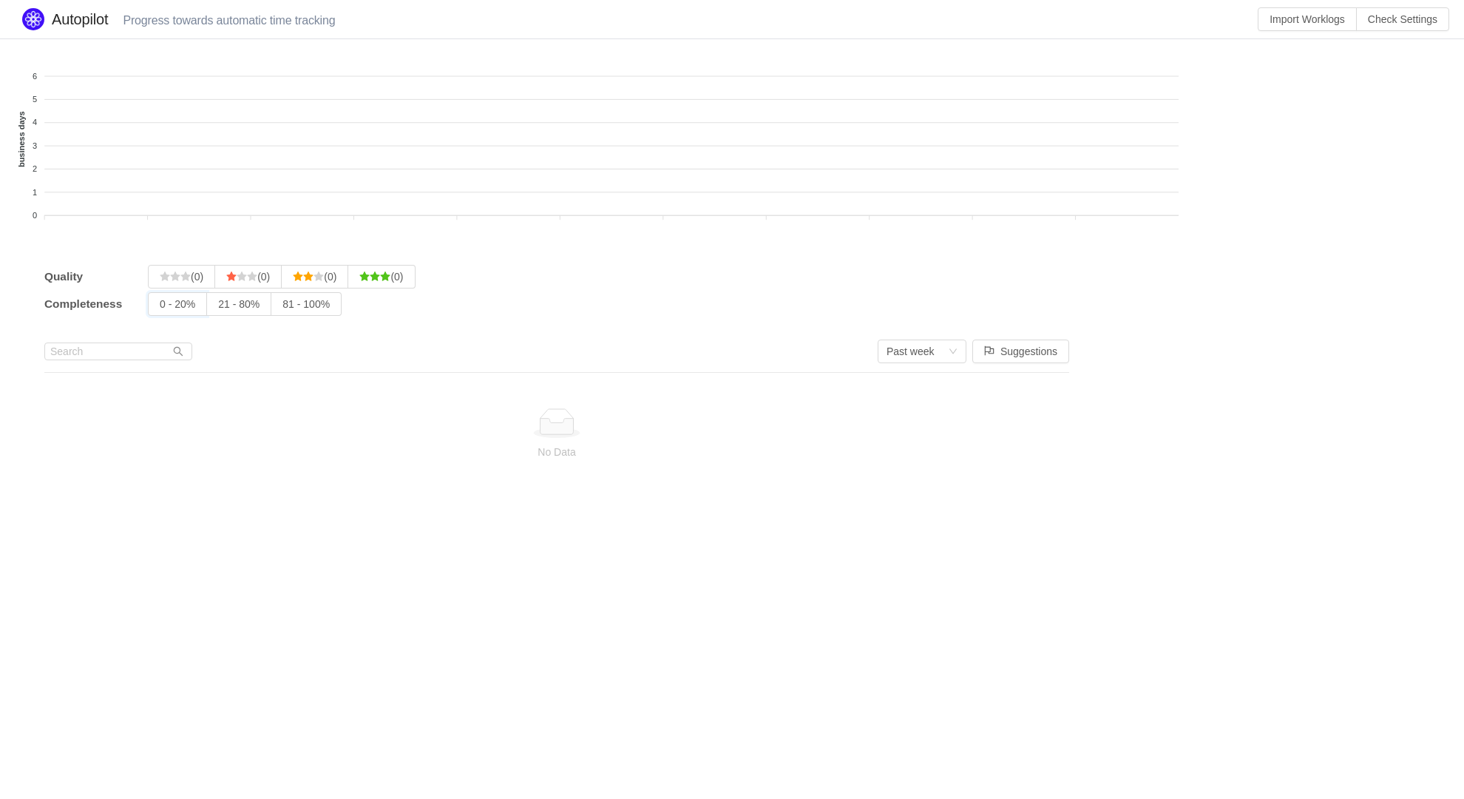
click at [160, 308] on input "0 - 20%" at bounding box center [160, 308] width 0 height 0
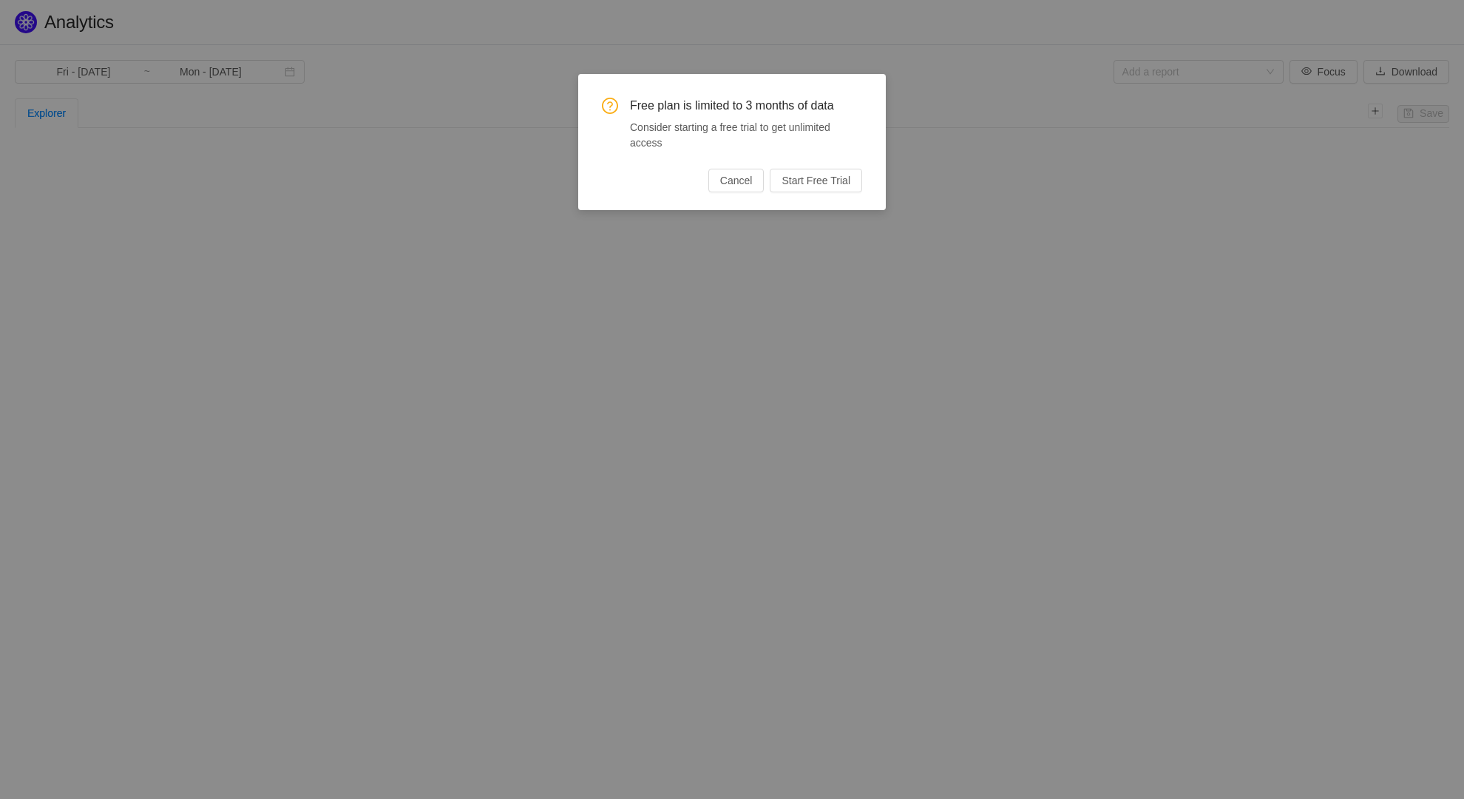
type input "Mon - Jan 01, 2024"
type input "Tue - Dec 31, 2024"
